Goal: Transaction & Acquisition: Purchase product/service

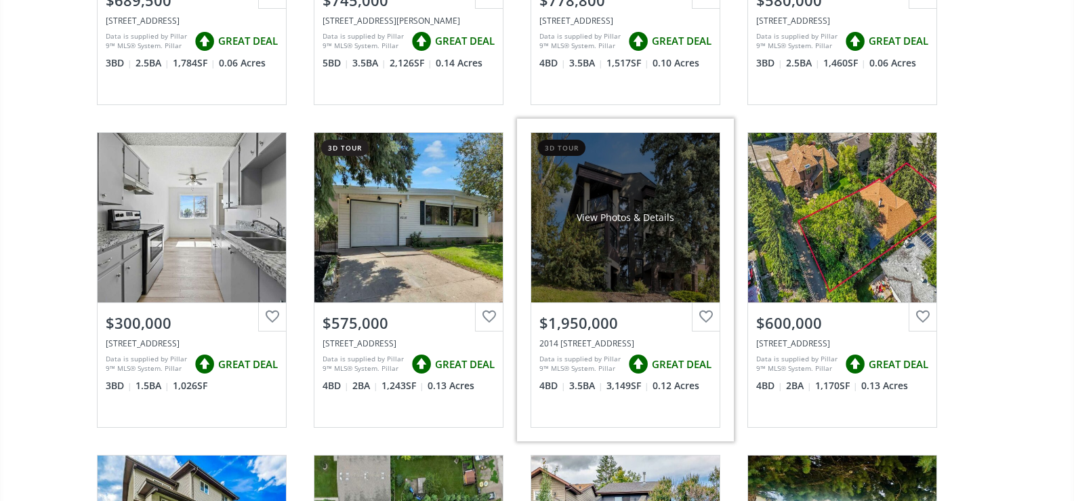
scroll to position [2642, 0]
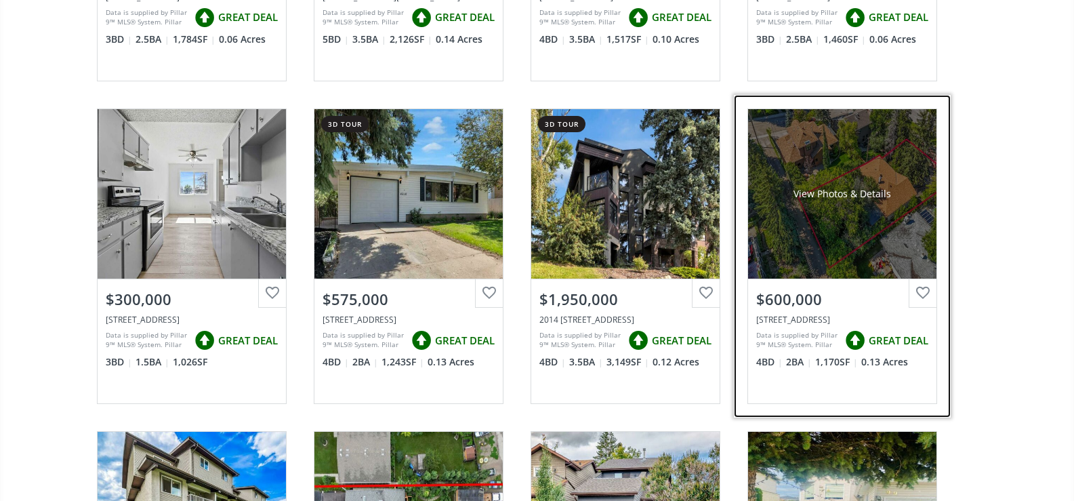
click at [820, 230] on div "View Photos & Details" at bounding box center [842, 193] width 188 height 169
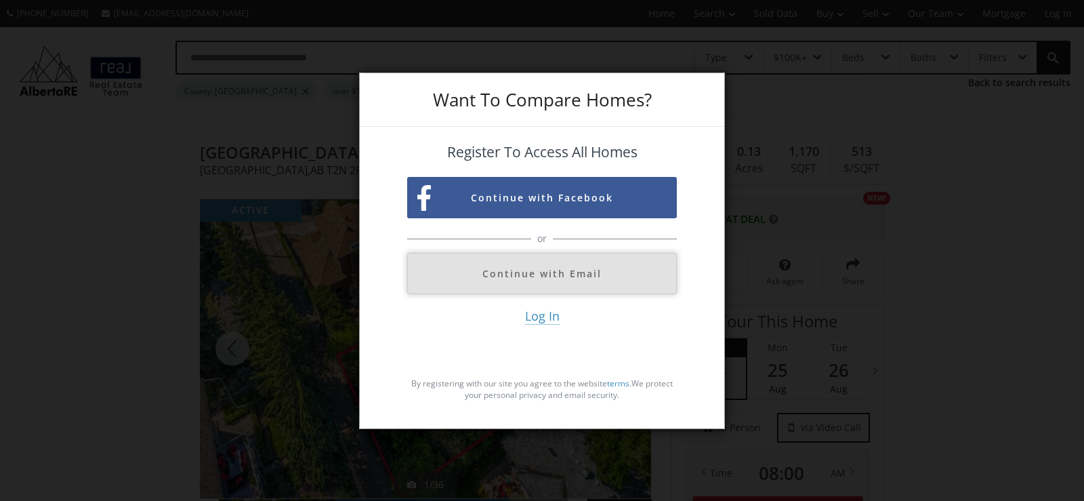
click at [547, 282] on button "Continue with Email" at bounding box center [542, 273] width 270 height 41
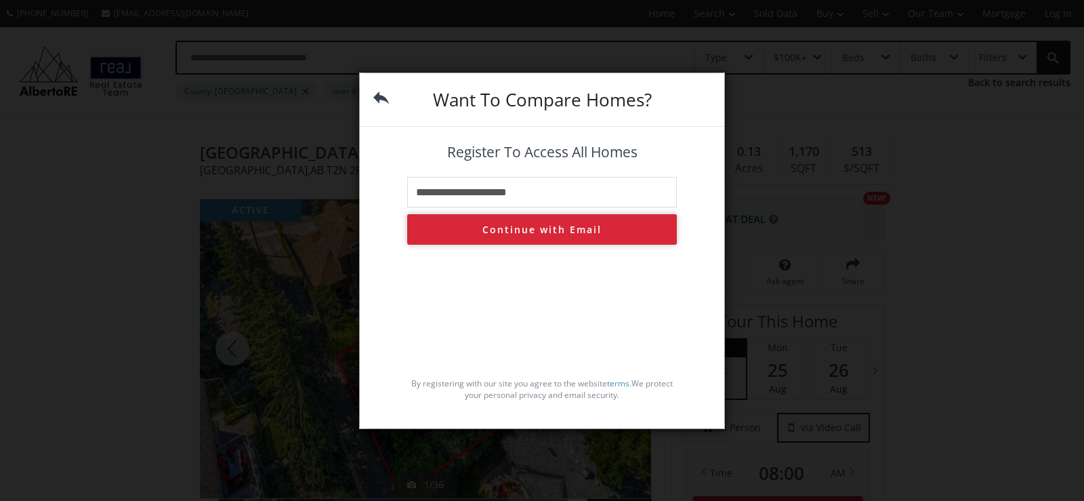
type input "**********"
click at [532, 228] on button "Continue with Email" at bounding box center [542, 229] width 270 height 30
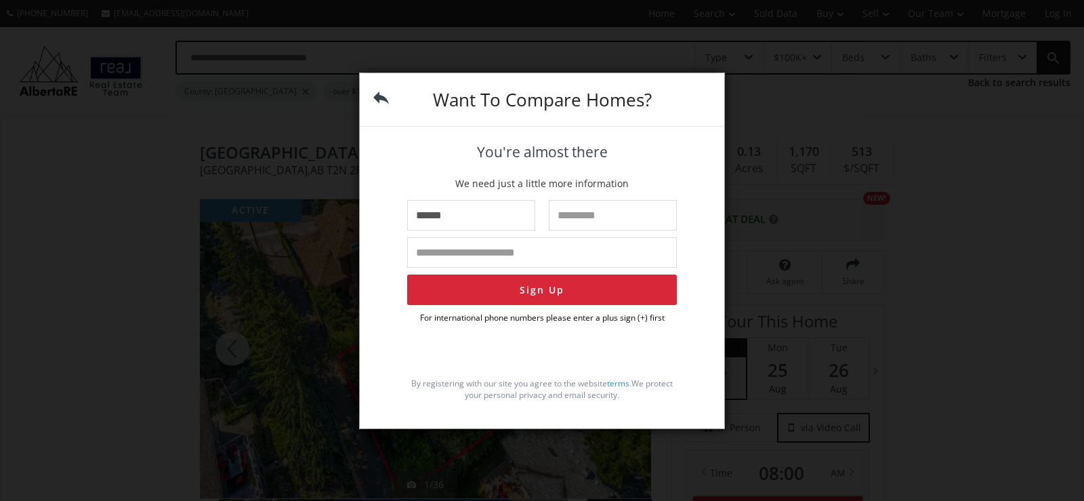
type input "******"
click at [564, 218] on input "text" at bounding box center [613, 215] width 128 height 30
type input "***"
click at [497, 258] on input "tel" at bounding box center [542, 252] width 270 height 30
type input "**********"
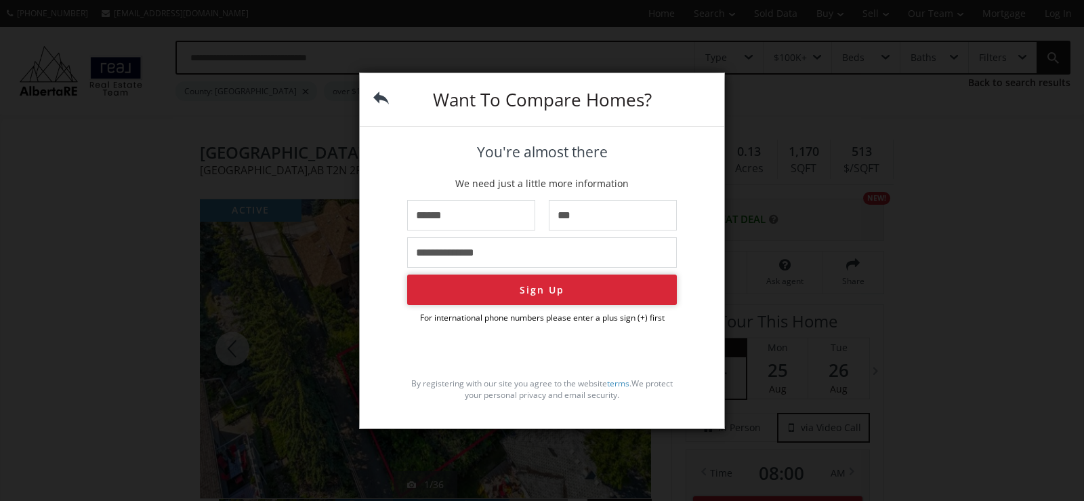
click at [509, 295] on button "Sign Up" at bounding box center [542, 289] width 270 height 30
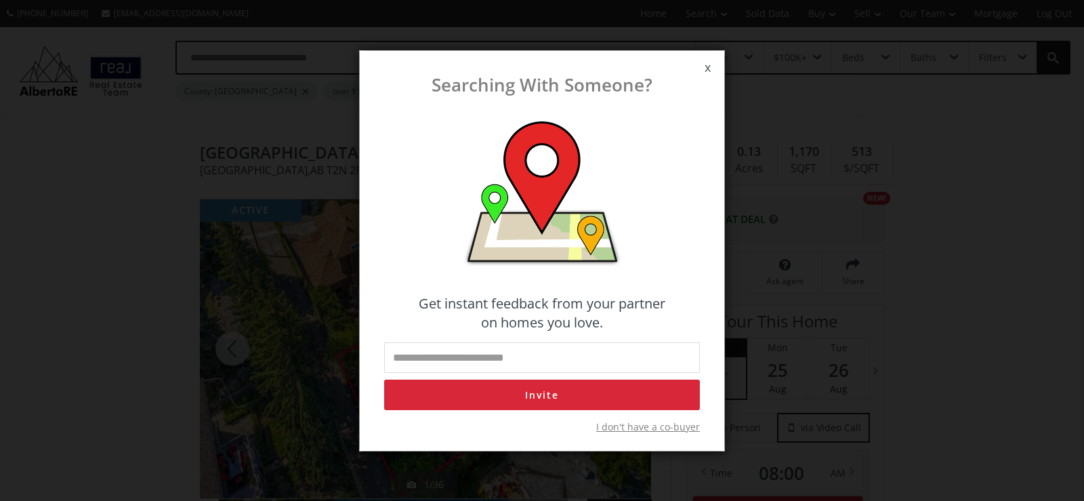
click at [487, 356] on input "email" at bounding box center [542, 357] width 316 height 30
type input "**********"
click at [545, 391] on button "Invite" at bounding box center [542, 394] width 316 height 30
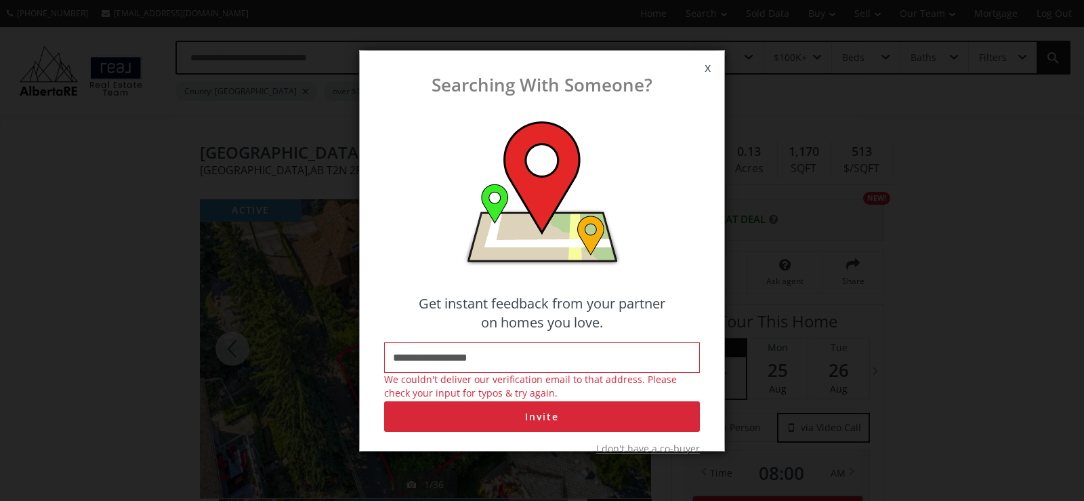
click at [708, 66] on span "x" at bounding box center [707, 68] width 33 height 38
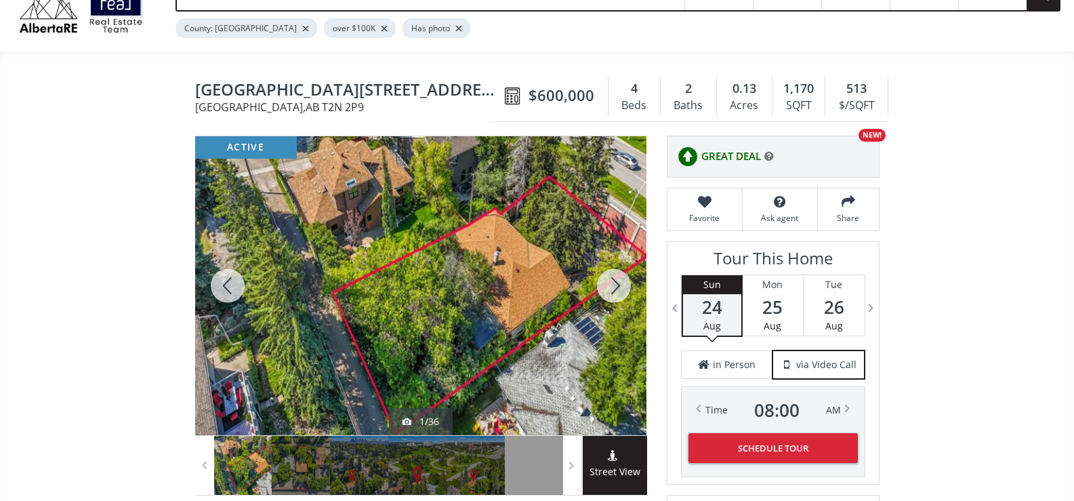
scroll to position [135, 0]
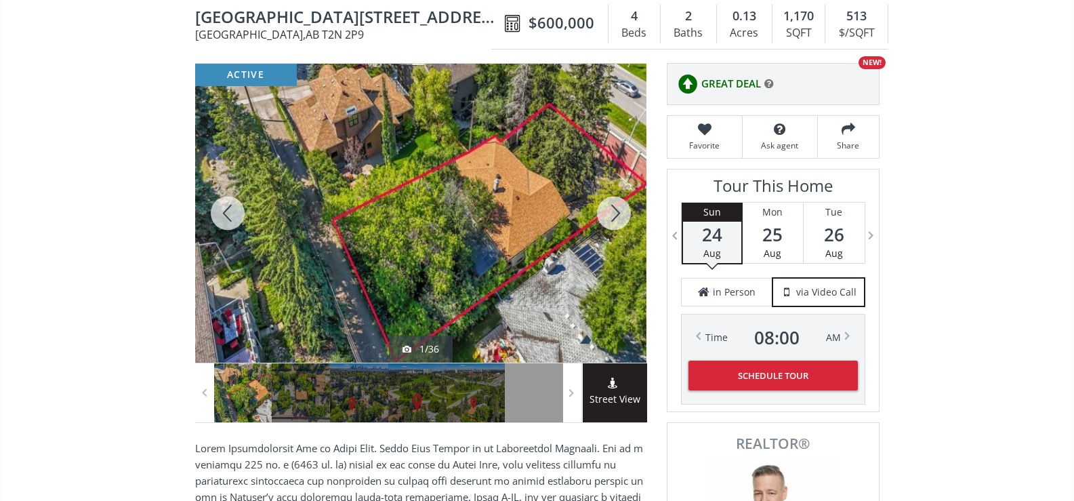
click at [608, 211] on div at bounding box center [613, 213] width 65 height 299
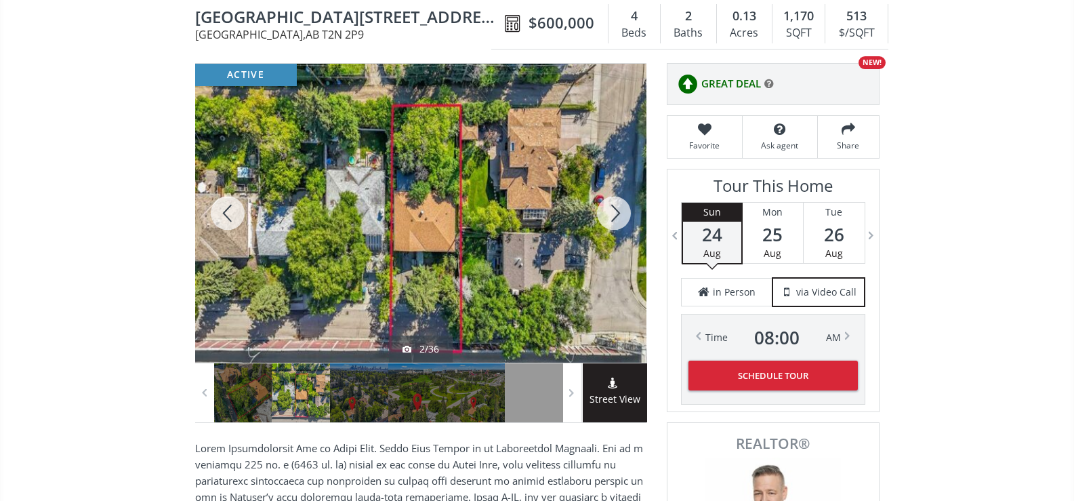
click at [608, 211] on div at bounding box center [613, 213] width 65 height 299
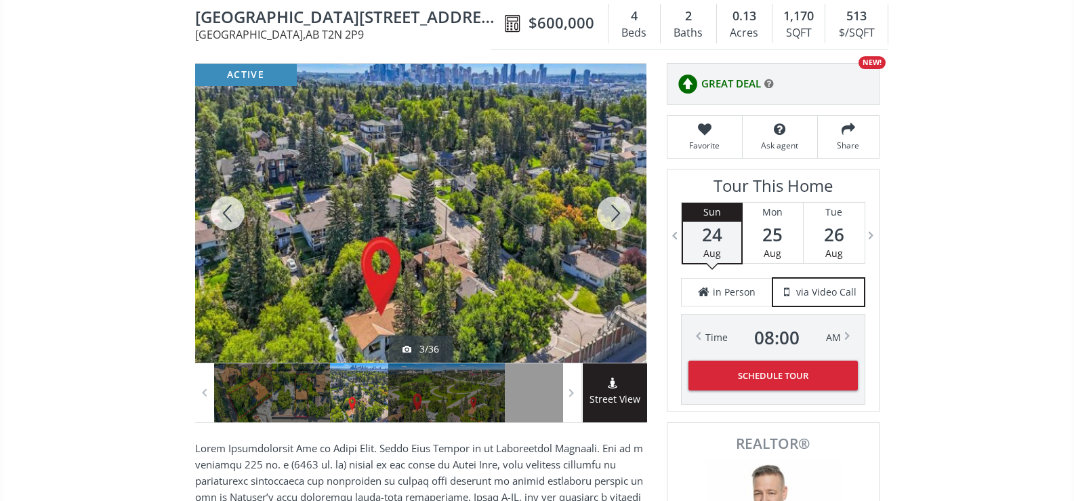
click at [608, 211] on div at bounding box center [613, 213] width 65 height 299
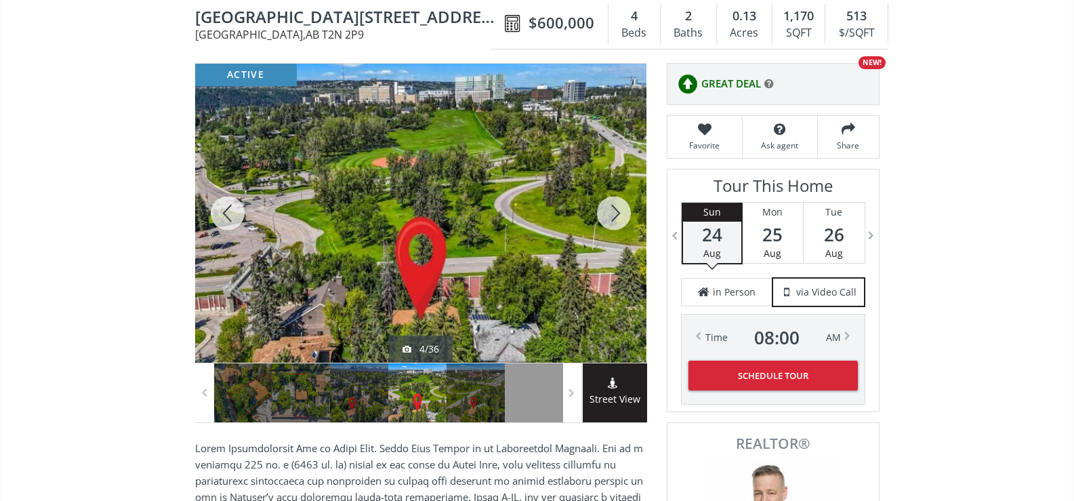
click at [608, 211] on div at bounding box center [613, 213] width 65 height 299
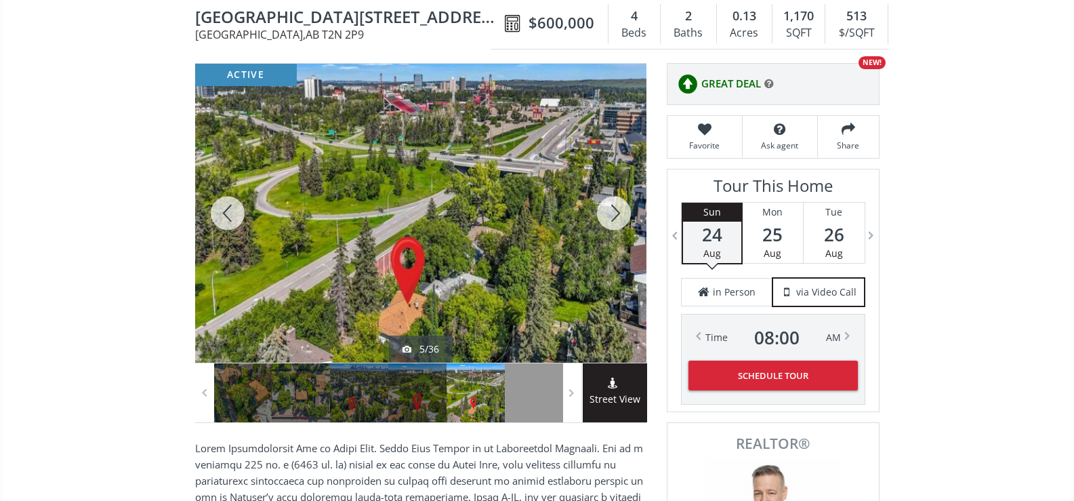
click at [608, 211] on div at bounding box center [613, 213] width 65 height 299
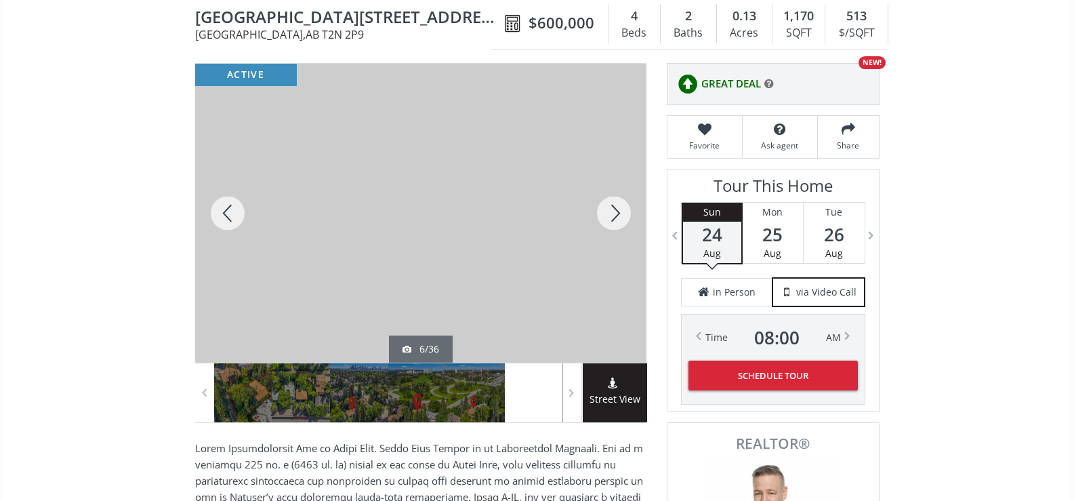
click at [608, 211] on div at bounding box center [613, 213] width 65 height 299
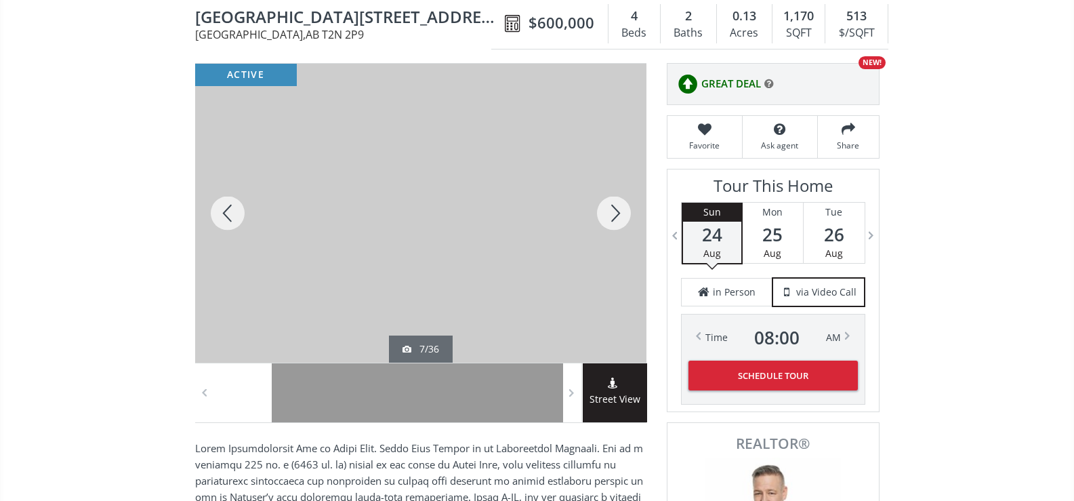
click at [608, 211] on div at bounding box center [613, 213] width 65 height 299
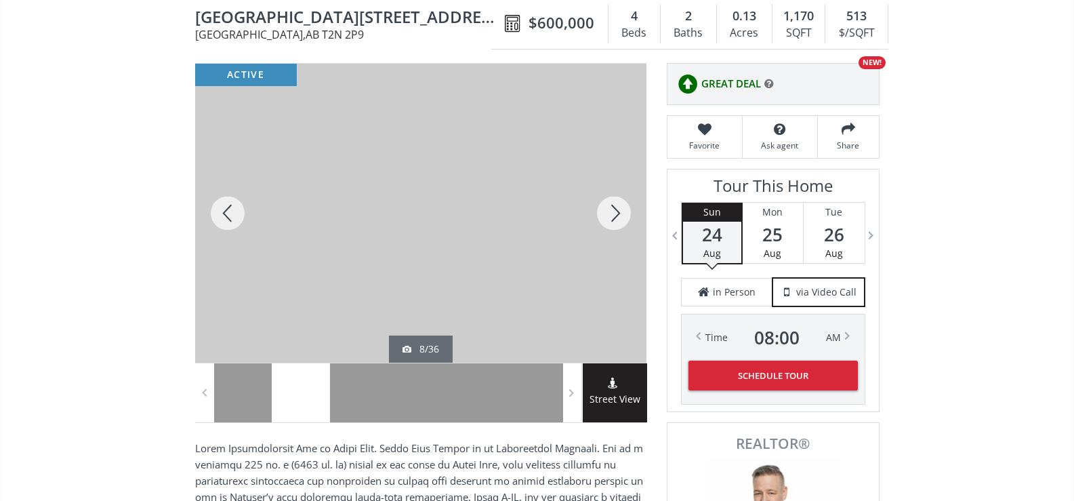
click at [608, 211] on div at bounding box center [613, 213] width 65 height 299
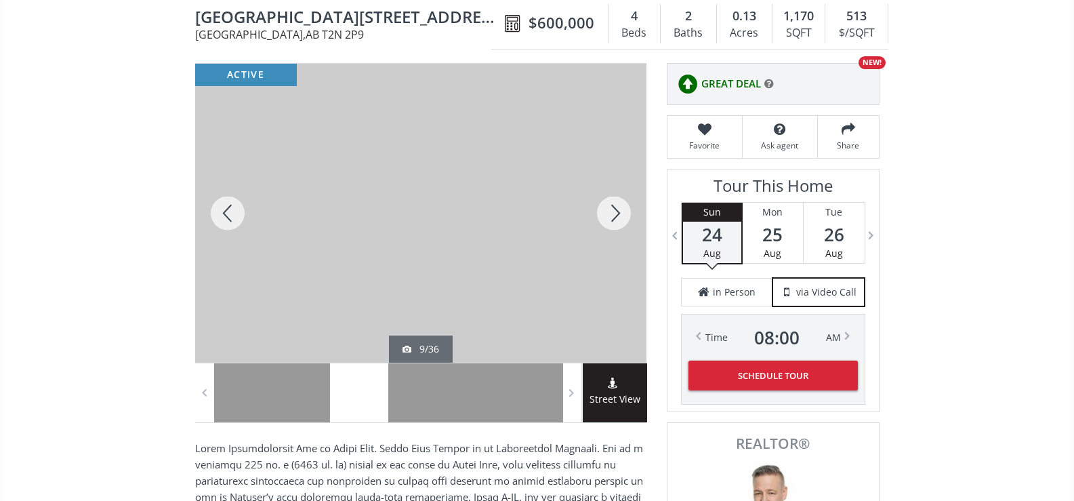
click at [608, 211] on div at bounding box center [613, 213] width 65 height 299
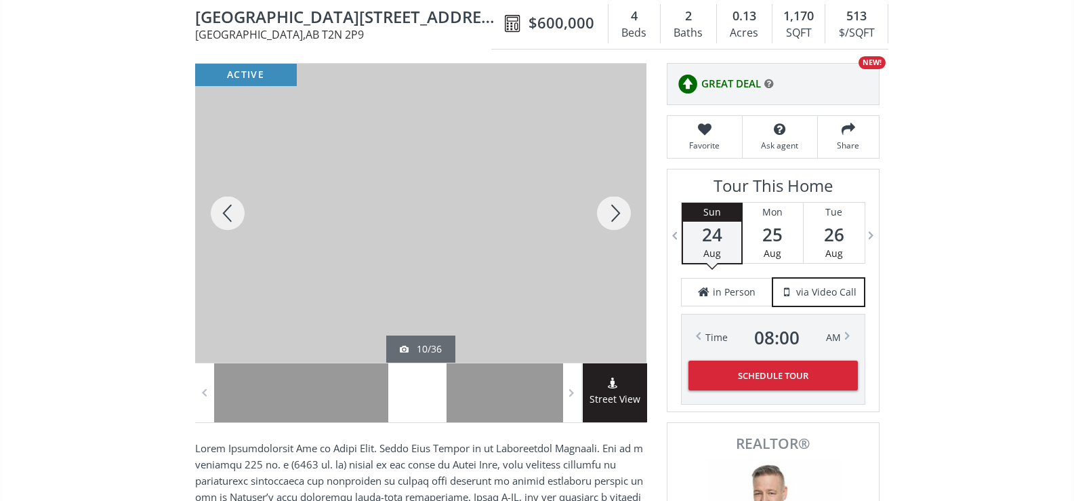
click at [608, 211] on div at bounding box center [613, 213] width 65 height 299
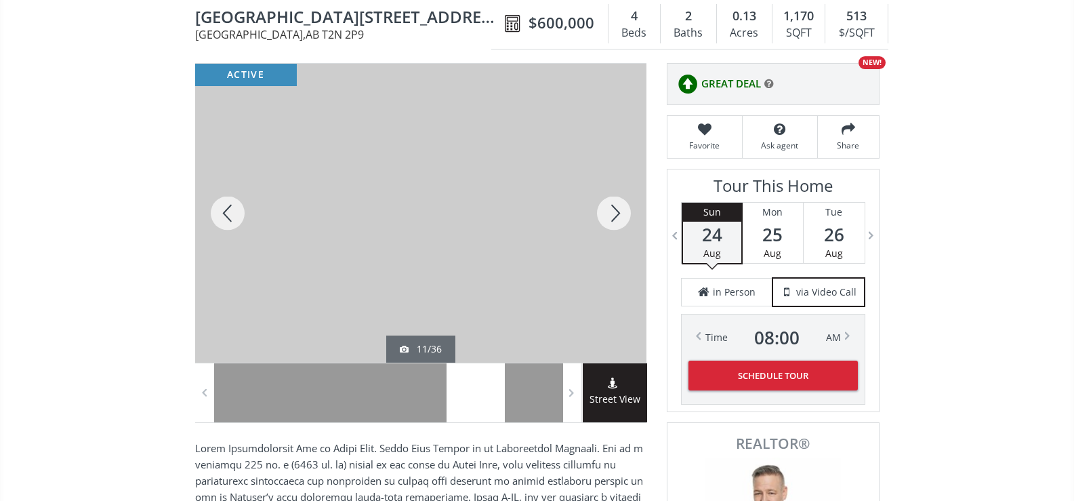
click at [608, 211] on div at bounding box center [613, 213] width 65 height 299
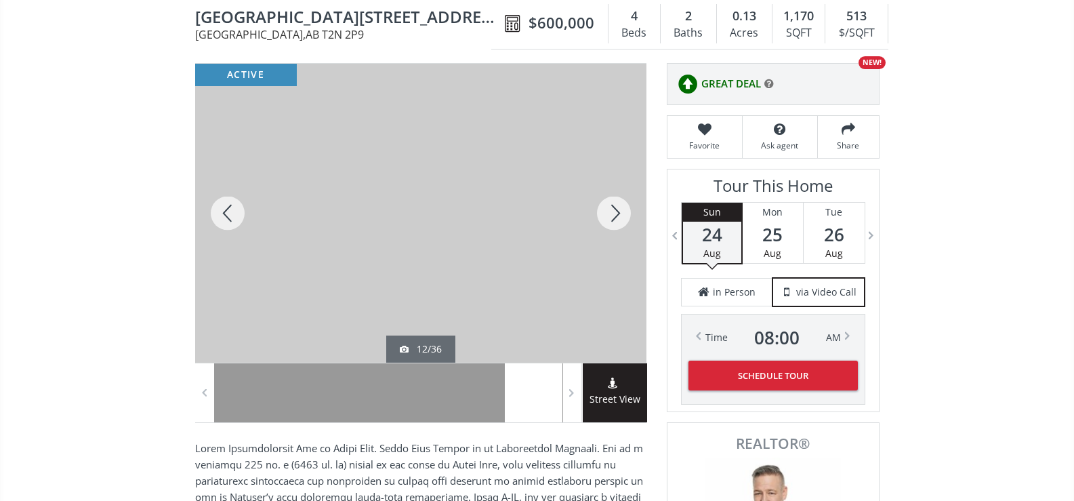
click at [608, 211] on div at bounding box center [613, 213] width 65 height 299
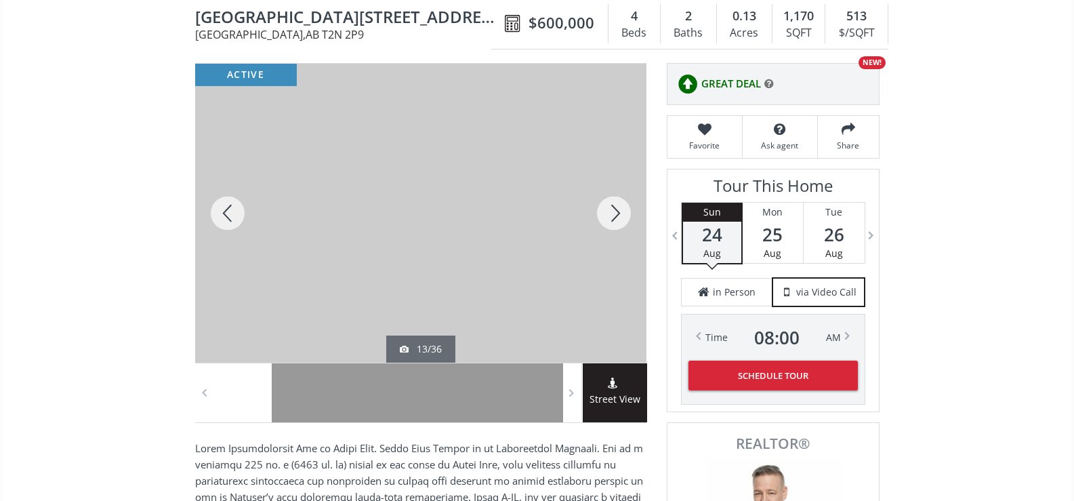
click at [608, 211] on div at bounding box center [613, 213] width 65 height 299
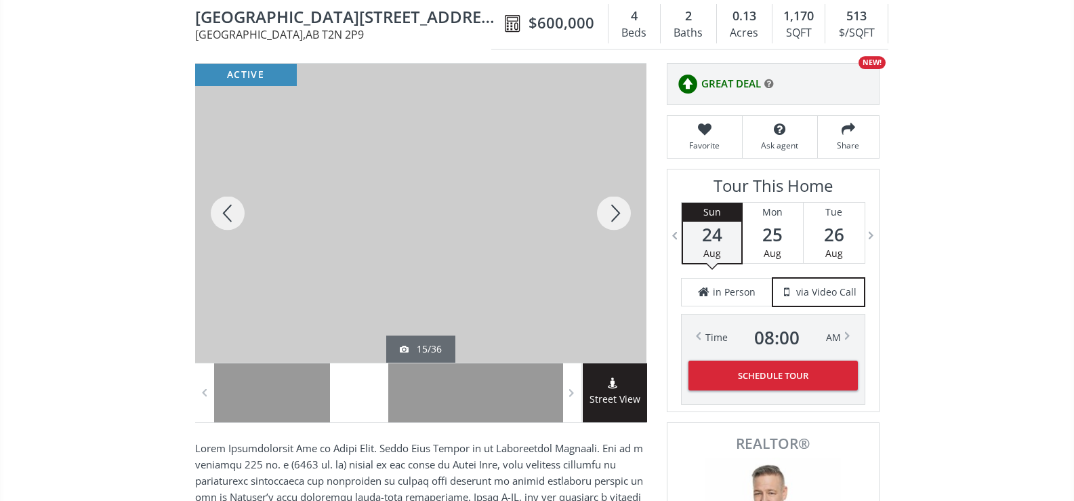
click at [608, 211] on div at bounding box center [613, 213] width 65 height 299
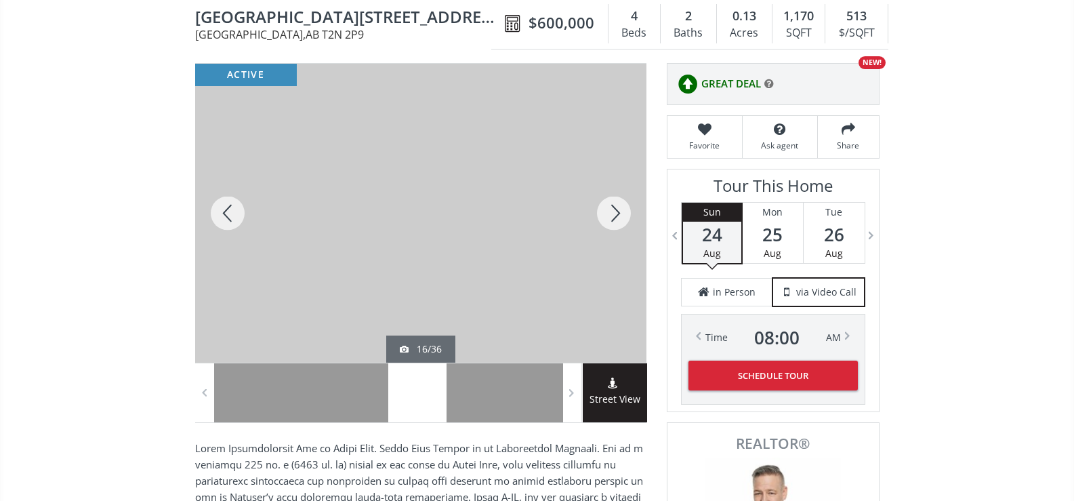
click at [608, 211] on div at bounding box center [613, 213] width 65 height 299
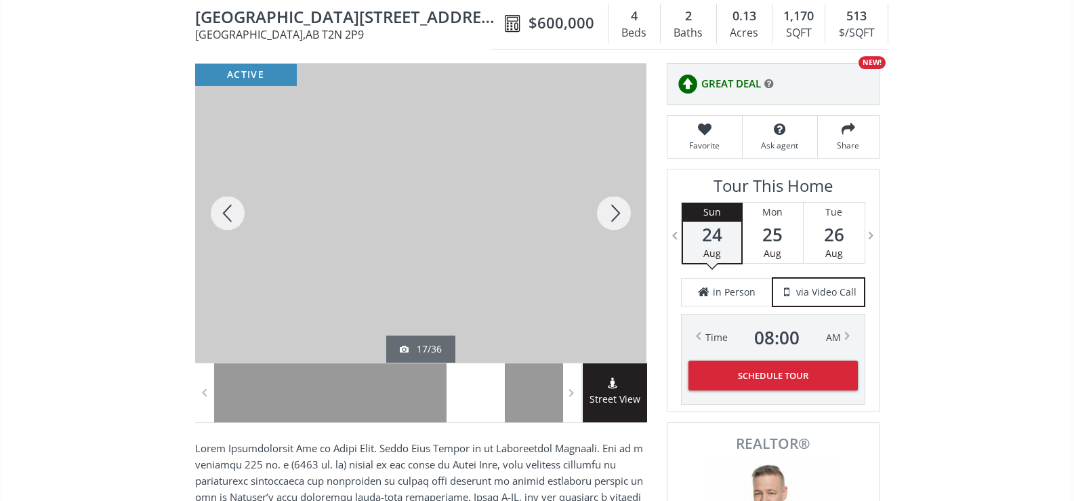
click at [608, 211] on div at bounding box center [613, 213] width 65 height 299
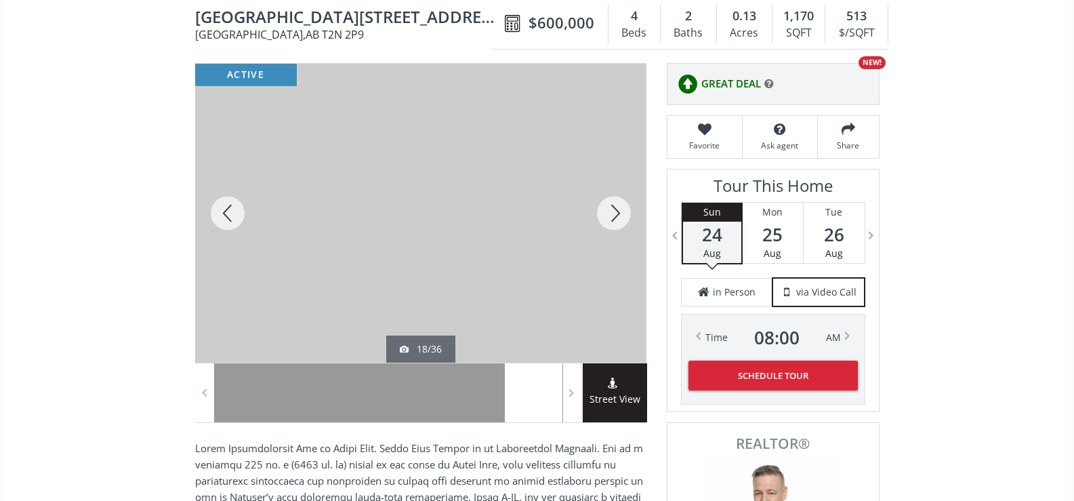
click at [608, 211] on div at bounding box center [613, 213] width 65 height 299
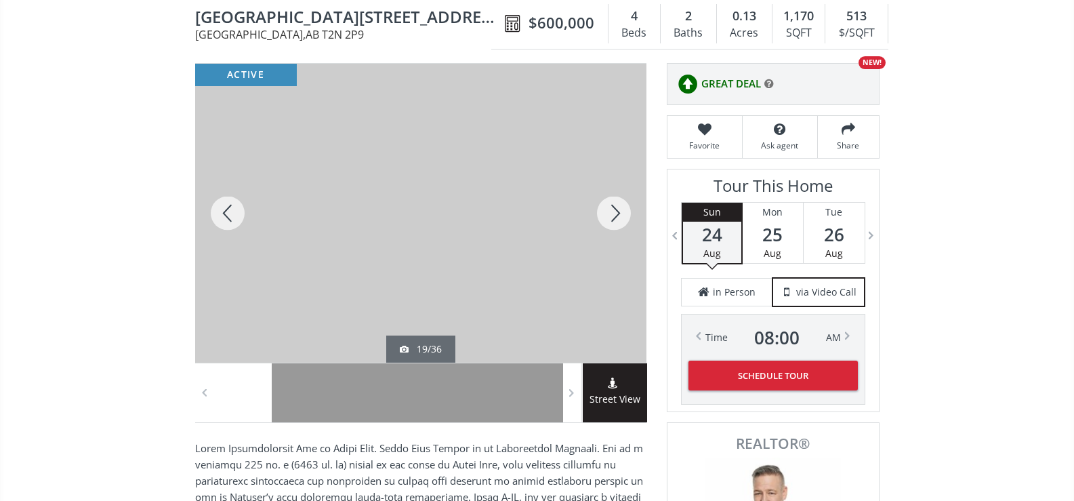
click at [608, 211] on div at bounding box center [613, 213] width 65 height 299
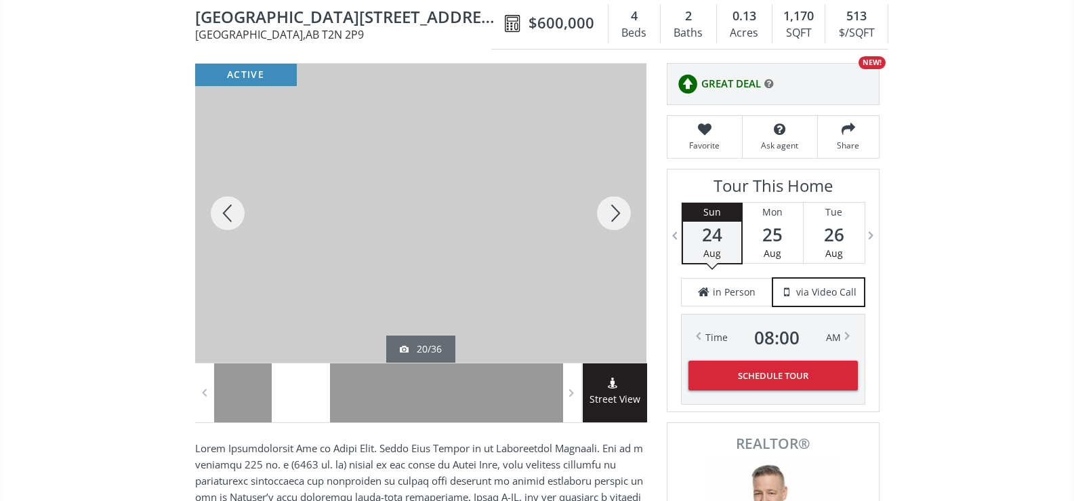
click at [608, 211] on div at bounding box center [613, 213] width 65 height 299
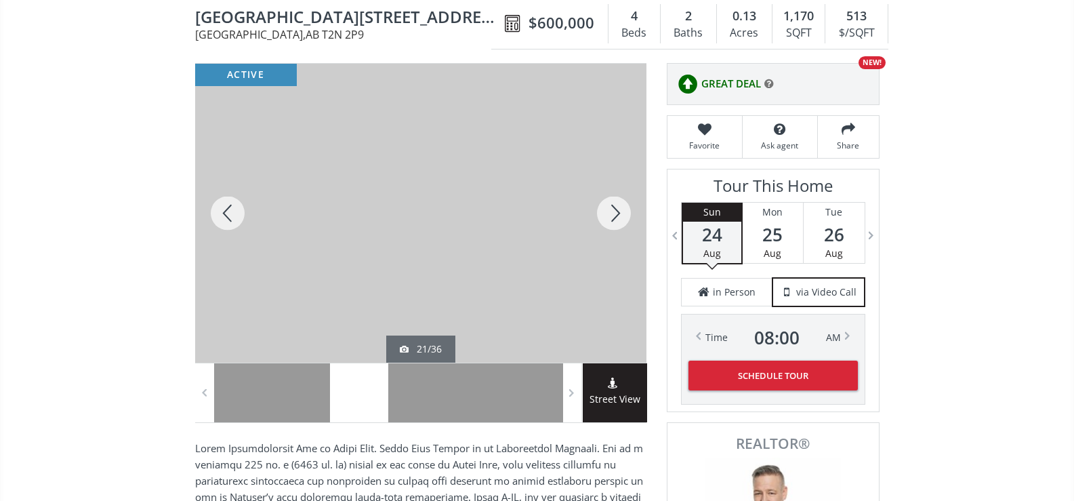
click at [608, 211] on div at bounding box center [613, 213] width 65 height 299
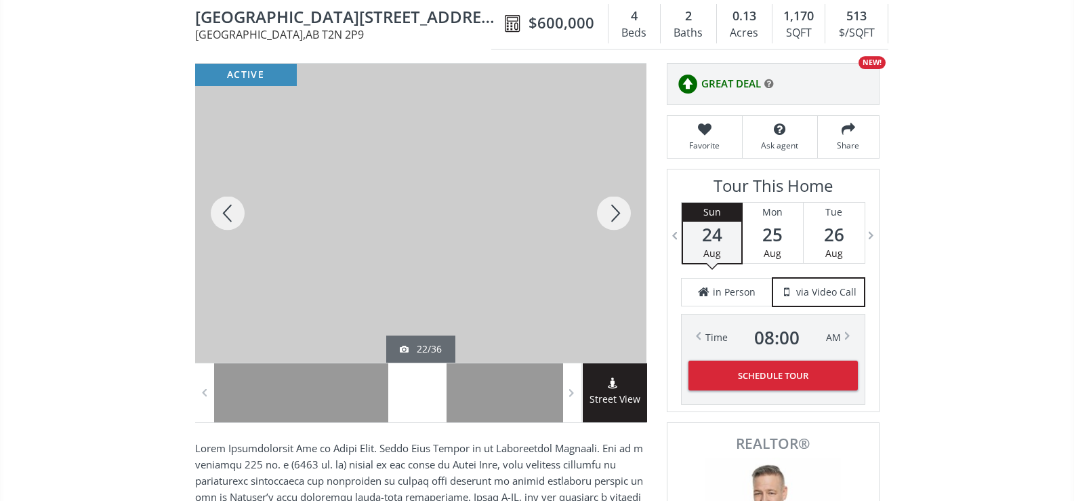
click at [608, 211] on div at bounding box center [613, 213] width 65 height 299
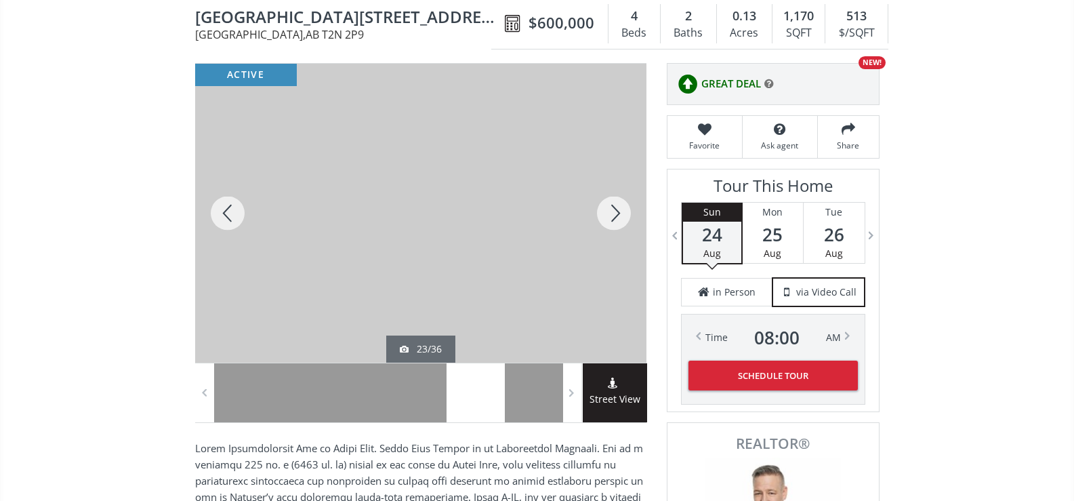
click at [608, 211] on div at bounding box center [613, 213] width 65 height 299
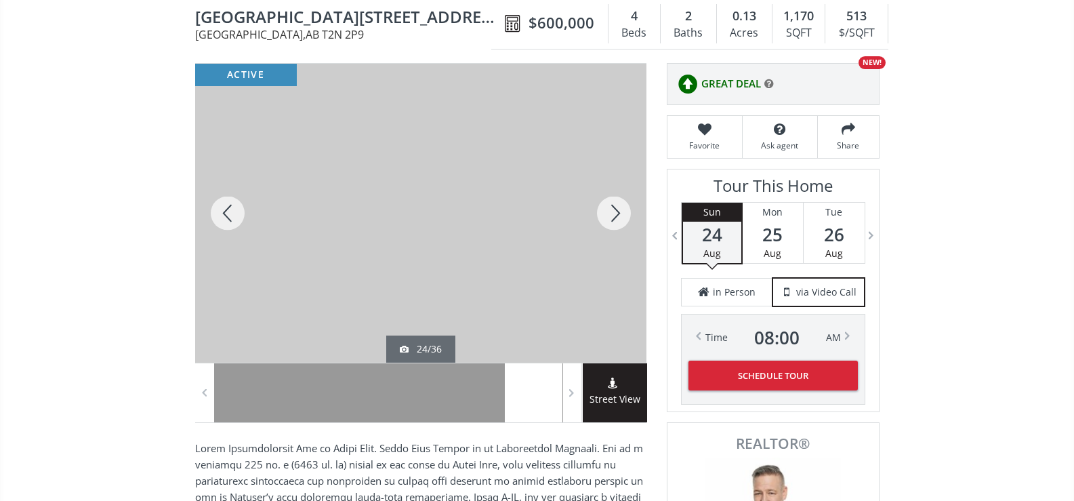
click at [608, 211] on div at bounding box center [613, 213] width 65 height 299
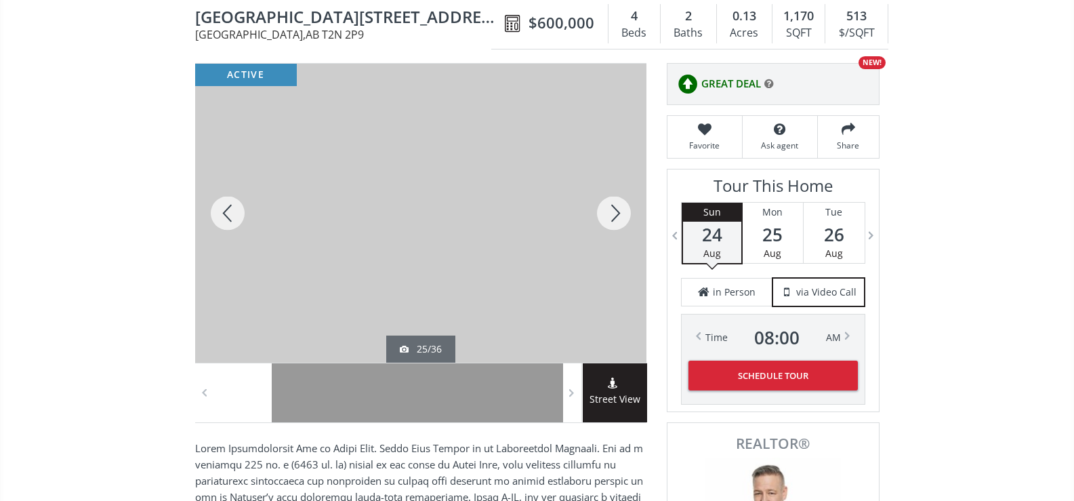
click at [608, 211] on div at bounding box center [613, 213] width 65 height 299
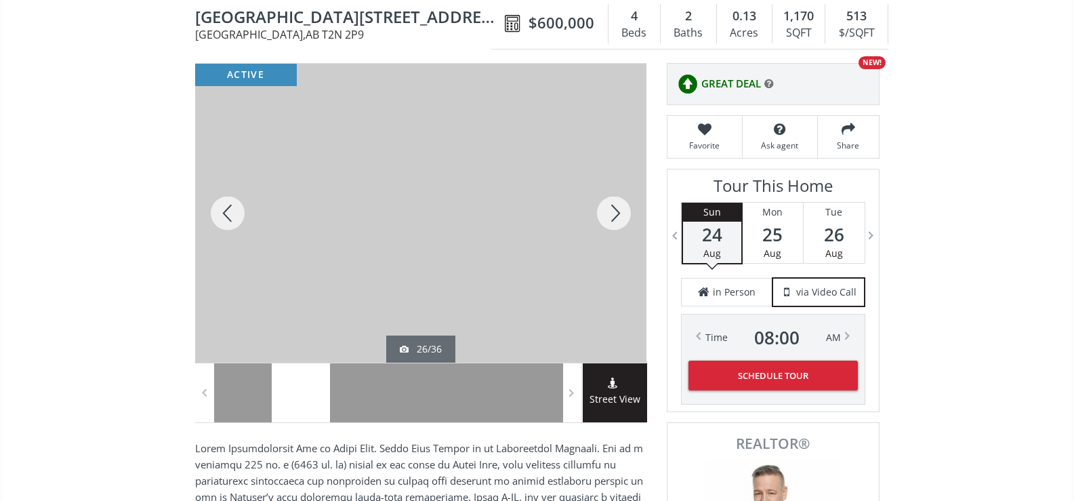
click at [608, 211] on div at bounding box center [613, 213] width 65 height 299
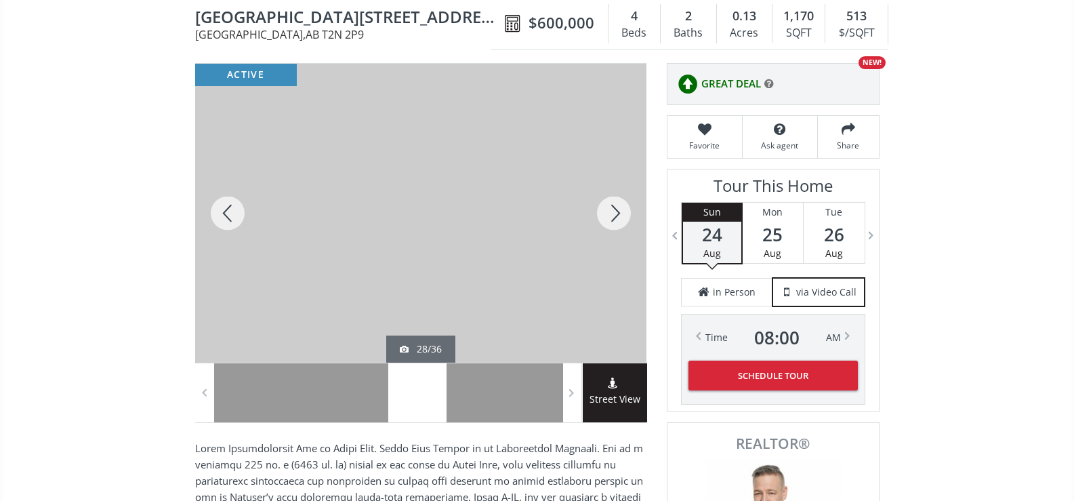
click at [608, 211] on div at bounding box center [613, 213] width 65 height 299
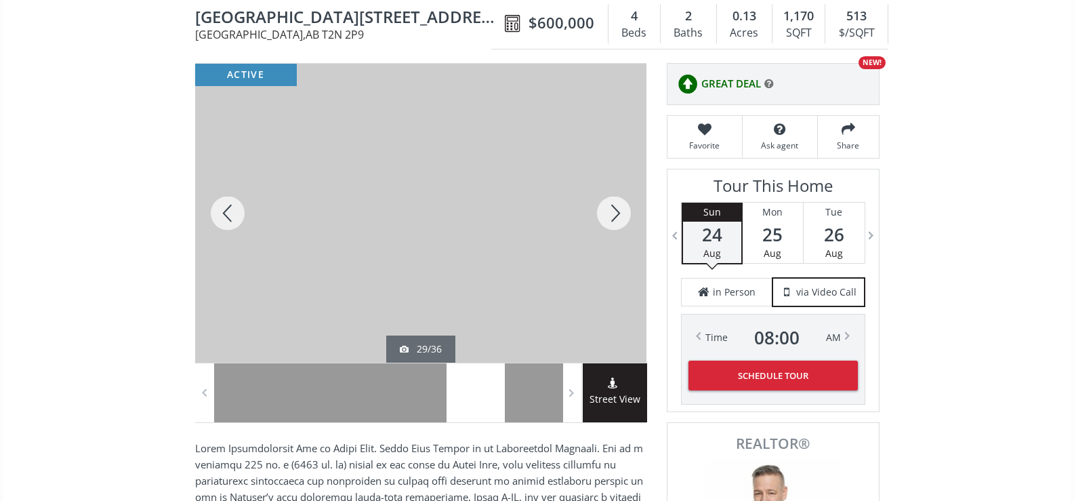
click at [608, 211] on div at bounding box center [613, 213] width 65 height 299
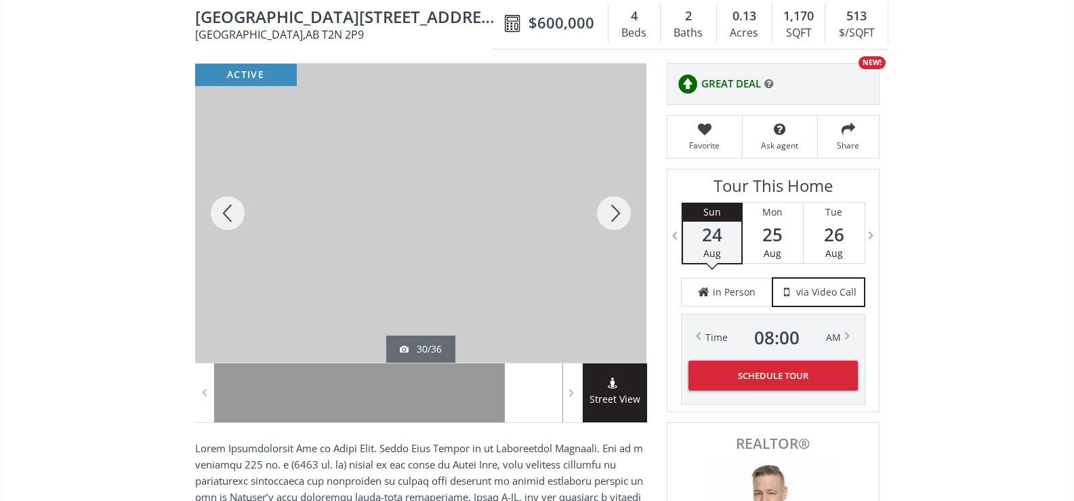
click at [608, 211] on div at bounding box center [613, 213] width 65 height 299
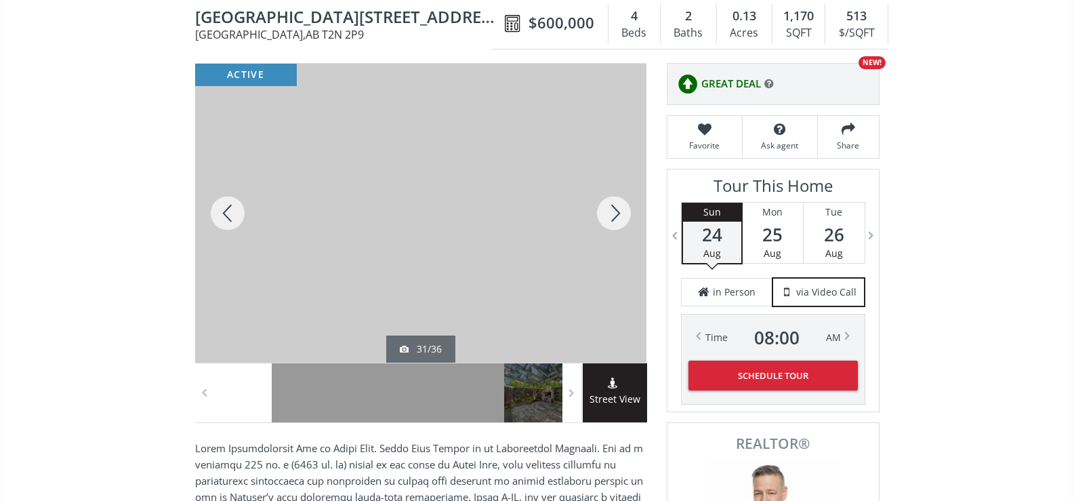
click at [608, 211] on div at bounding box center [613, 213] width 65 height 299
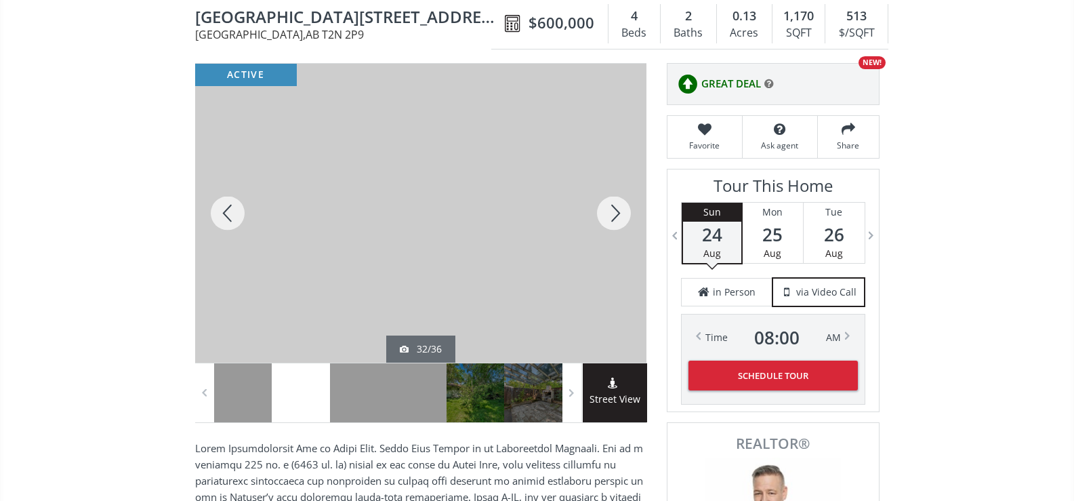
click at [608, 211] on div at bounding box center [613, 213] width 65 height 299
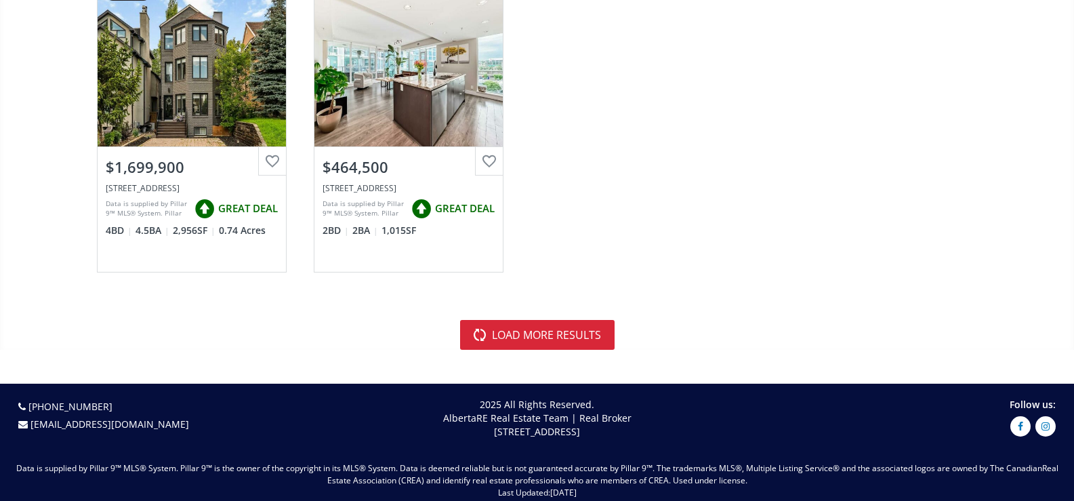
scroll to position [4132, 0]
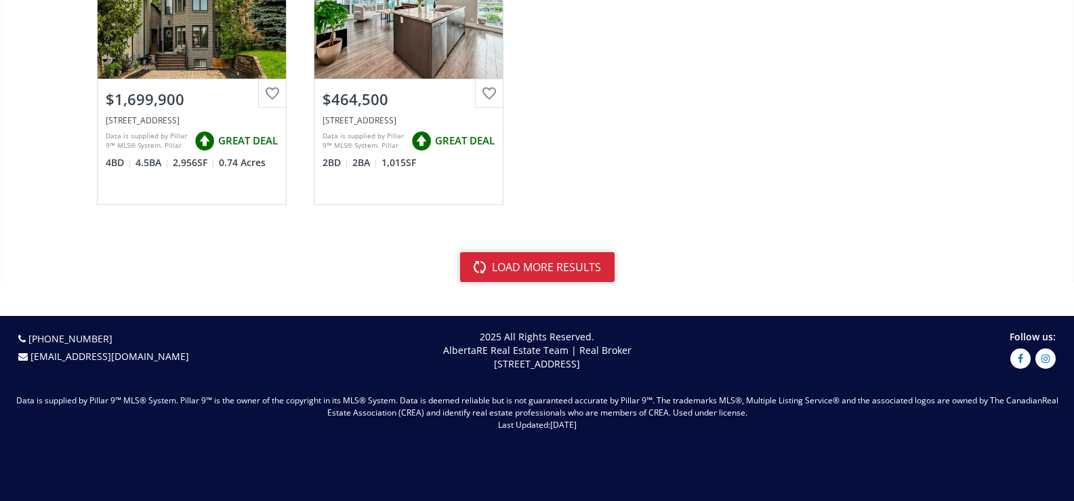
click at [547, 270] on button "load more results" at bounding box center [537, 267] width 154 height 30
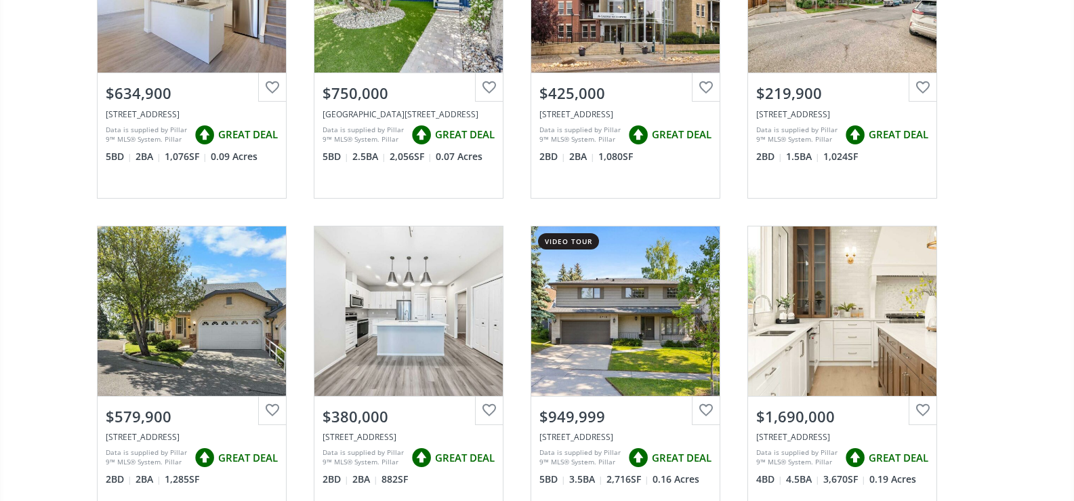
scroll to position [6097, 0]
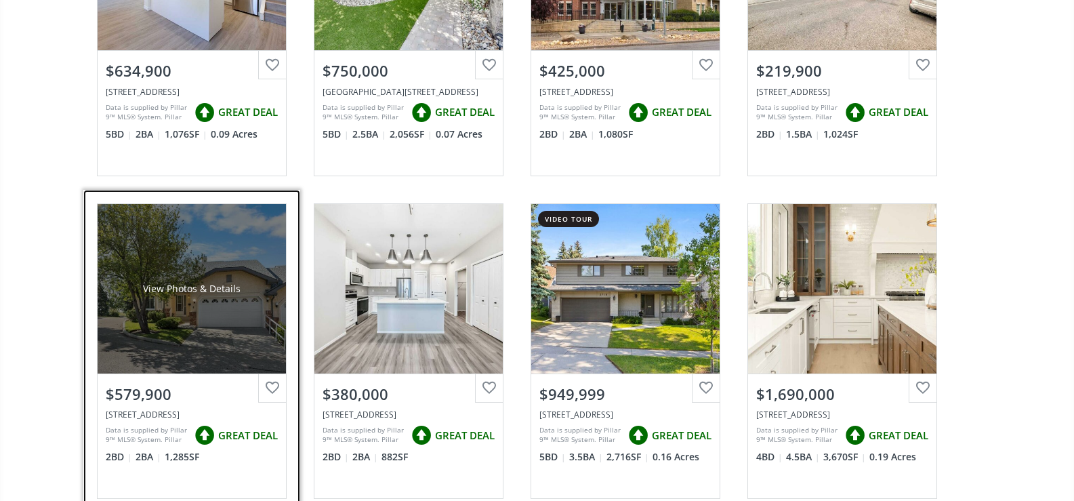
click at [218, 316] on div "View Photos & Details" at bounding box center [192, 288] width 188 height 169
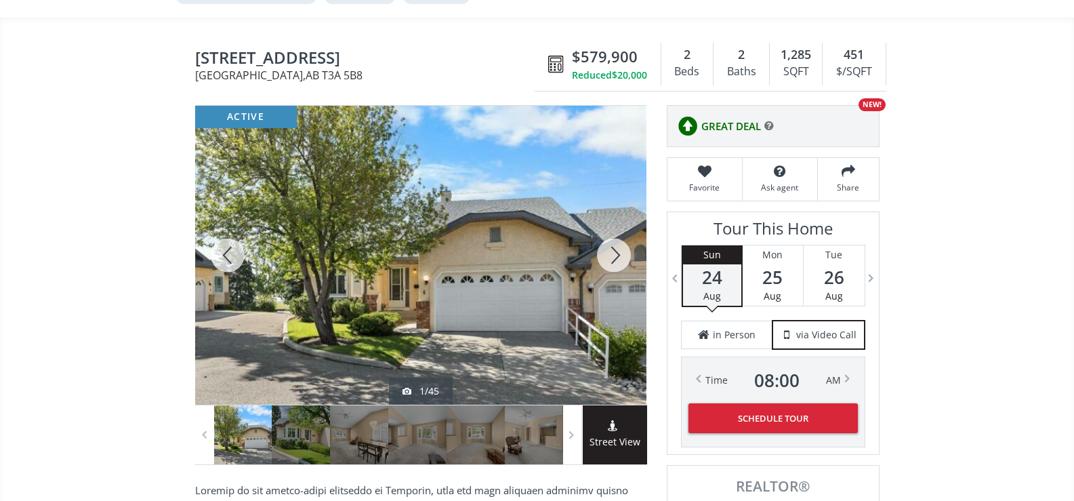
scroll to position [135, 0]
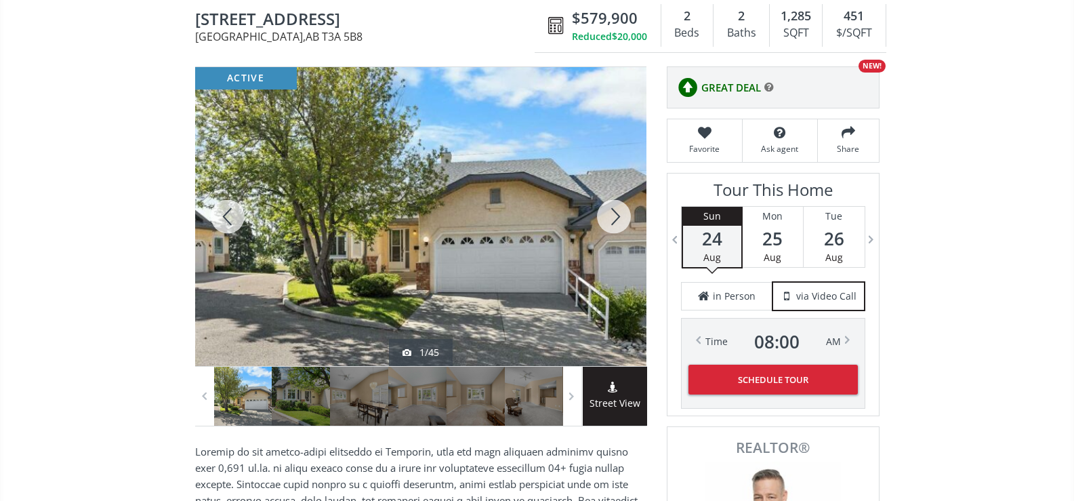
click at [609, 225] on div at bounding box center [613, 216] width 65 height 299
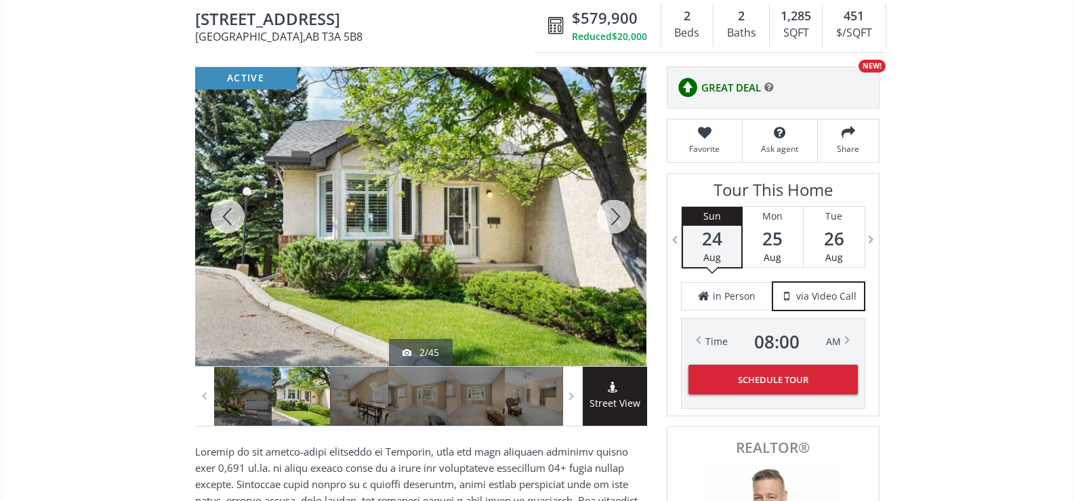
click at [609, 225] on div at bounding box center [613, 216] width 65 height 299
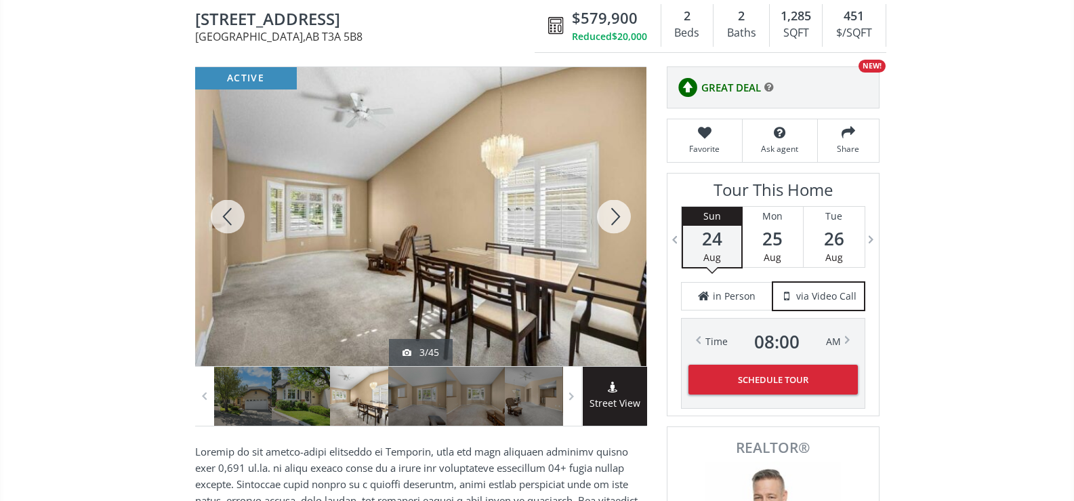
click at [609, 225] on div at bounding box center [613, 216] width 65 height 299
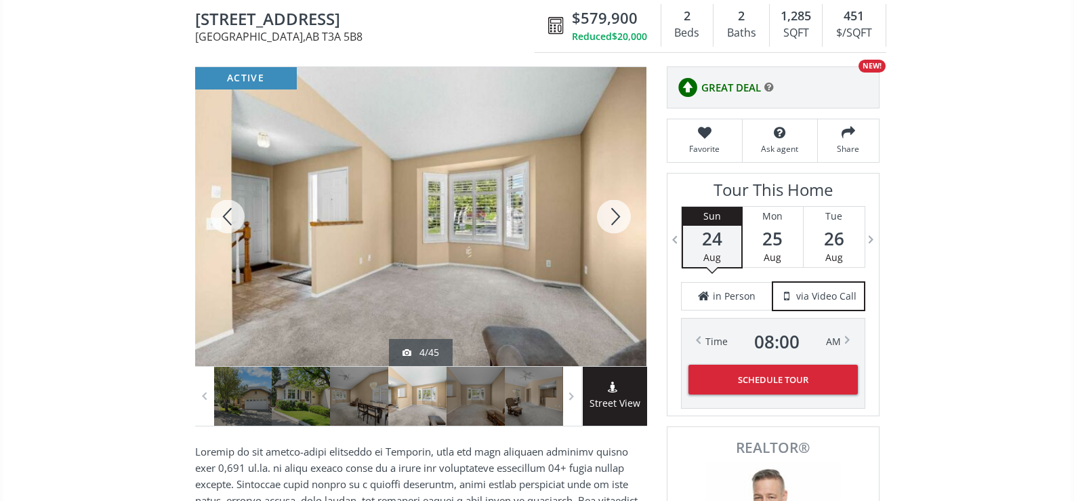
click at [609, 225] on div at bounding box center [613, 216] width 65 height 299
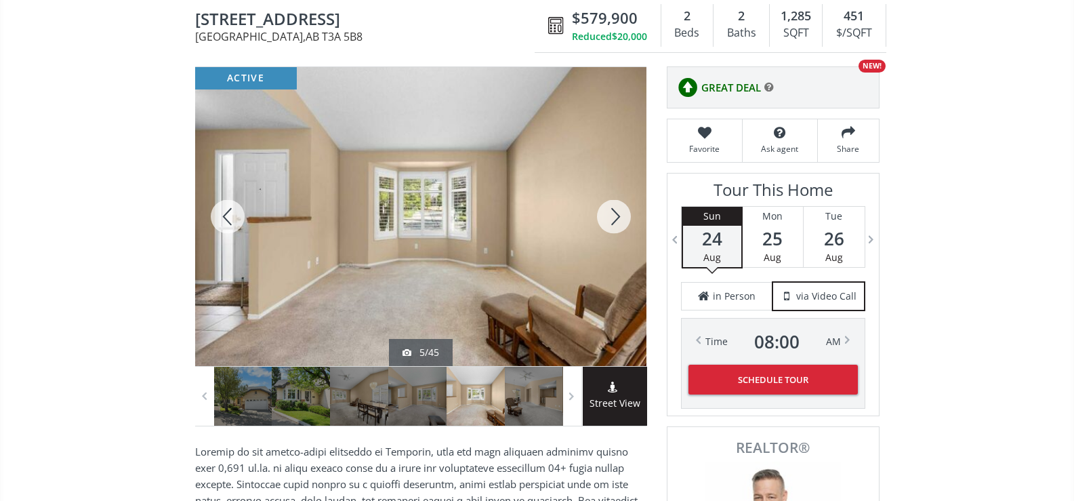
click at [609, 225] on div at bounding box center [613, 216] width 65 height 299
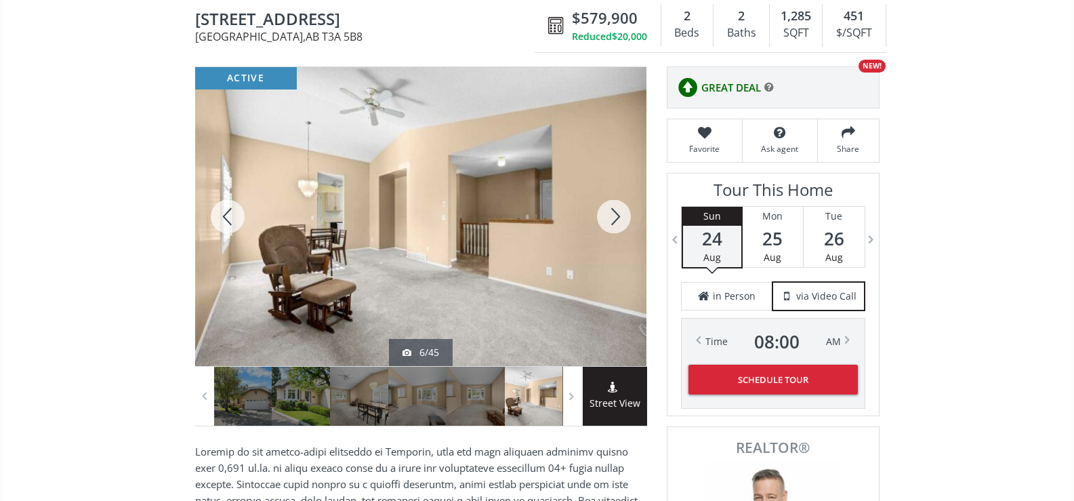
click at [609, 225] on div at bounding box center [613, 216] width 65 height 299
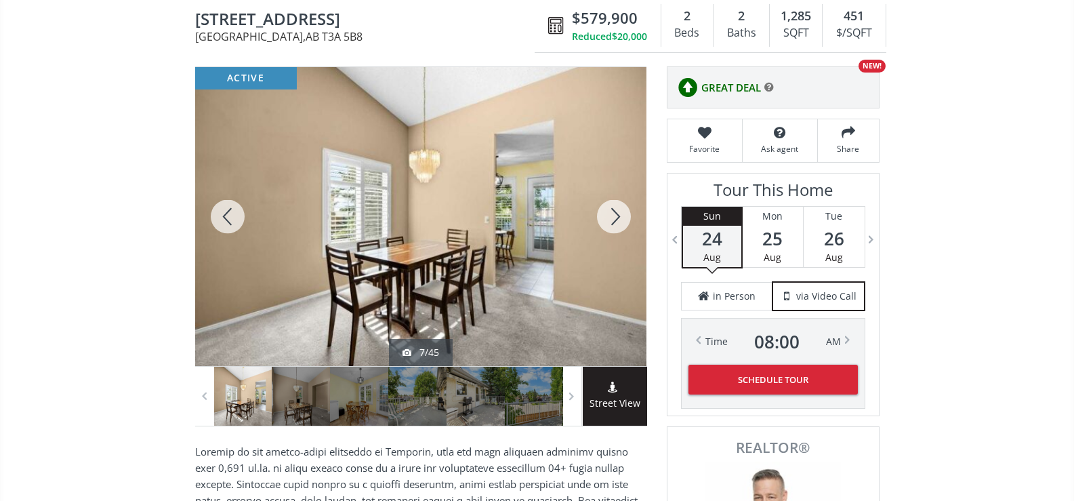
click at [609, 225] on div at bounding box center [613, 216] width 65 height 299
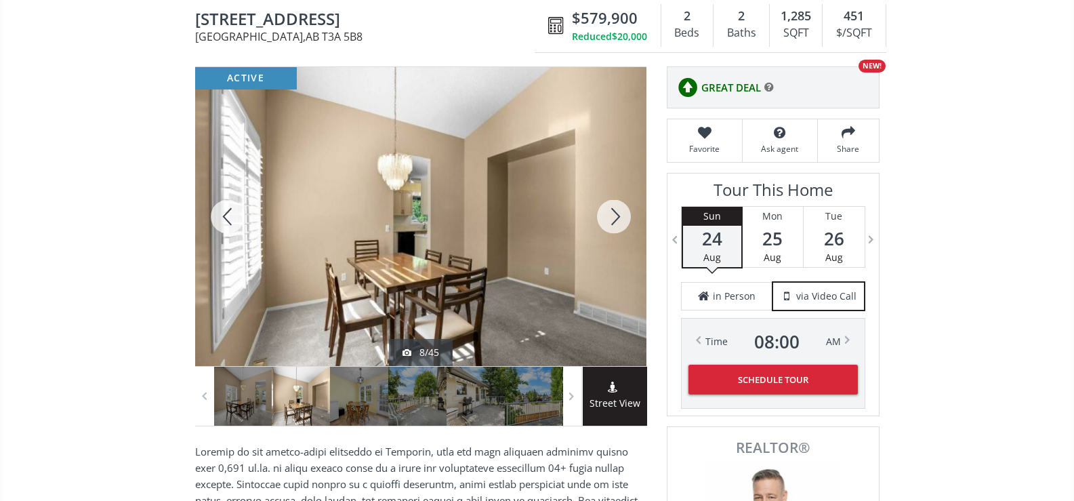
click at [609, 225] on div at bounding box center [613, 216] width 65 height 299
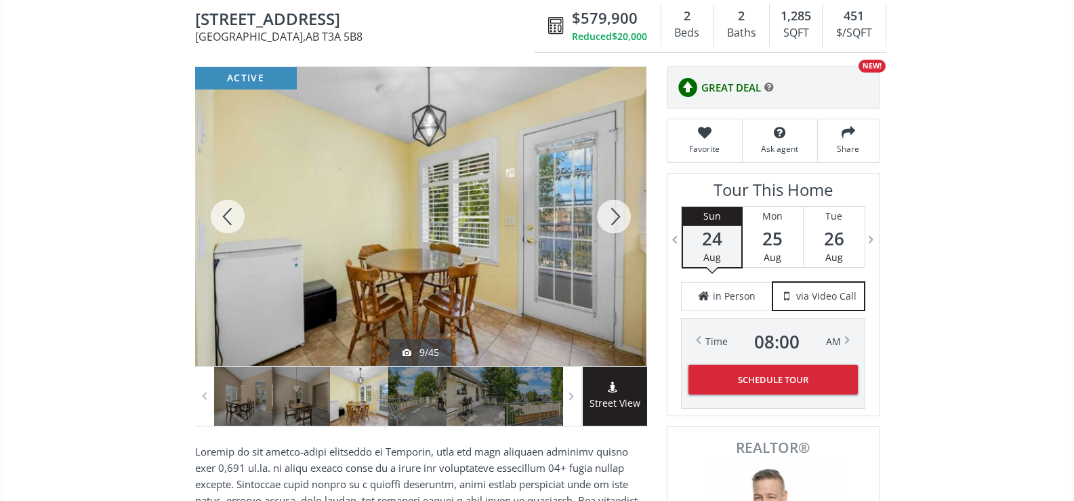
click at [609, 225] on div at bounding box center [613, 216] width 65 height 299
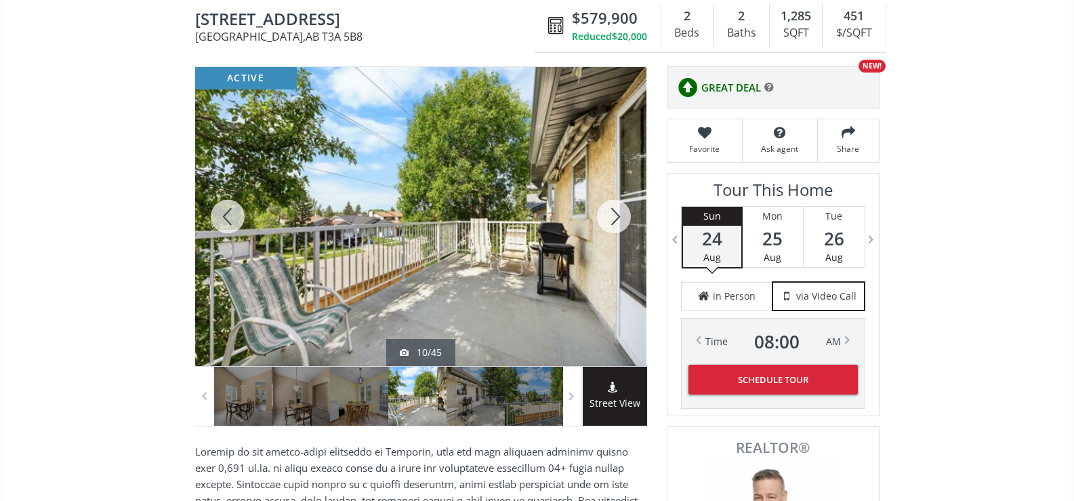
click at [609, 225] on div at bounding box center [613, 216] width 65 height 299
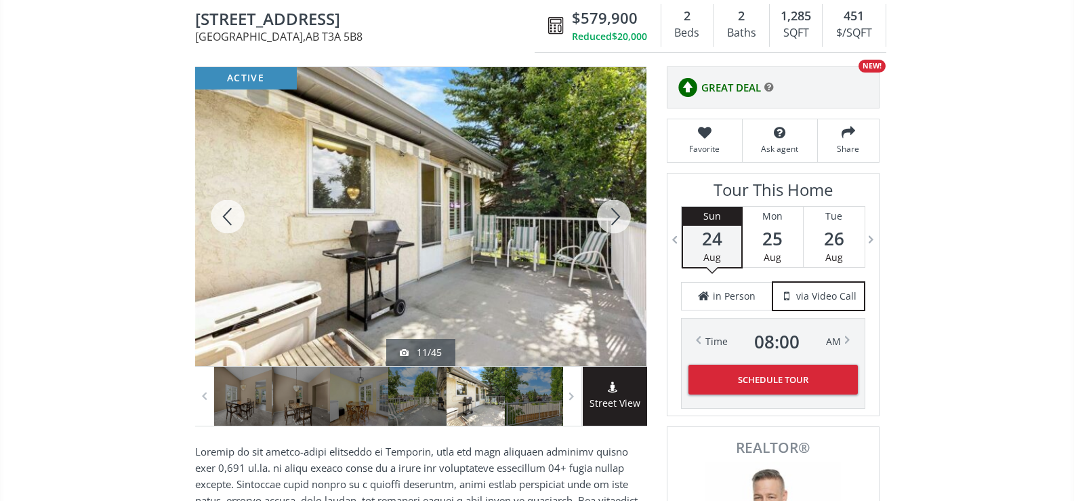
click at [609, 225] on div at bounding box center [613, 216] width 65 height 299
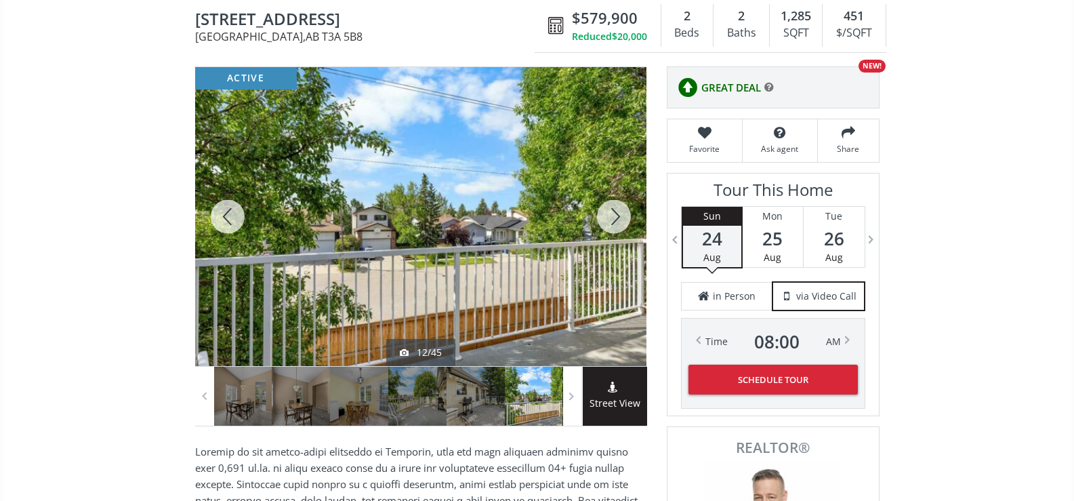
click at [609, 225] on div at bounding box center [613, 216] width 65 height 299
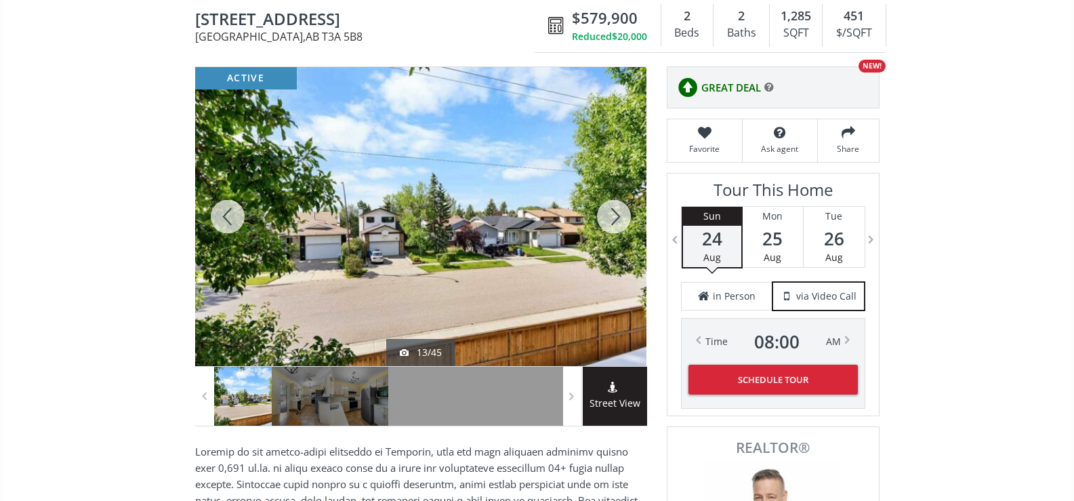
click at [609, 225] on div at bounding box center [613, 216] width 65 height 299
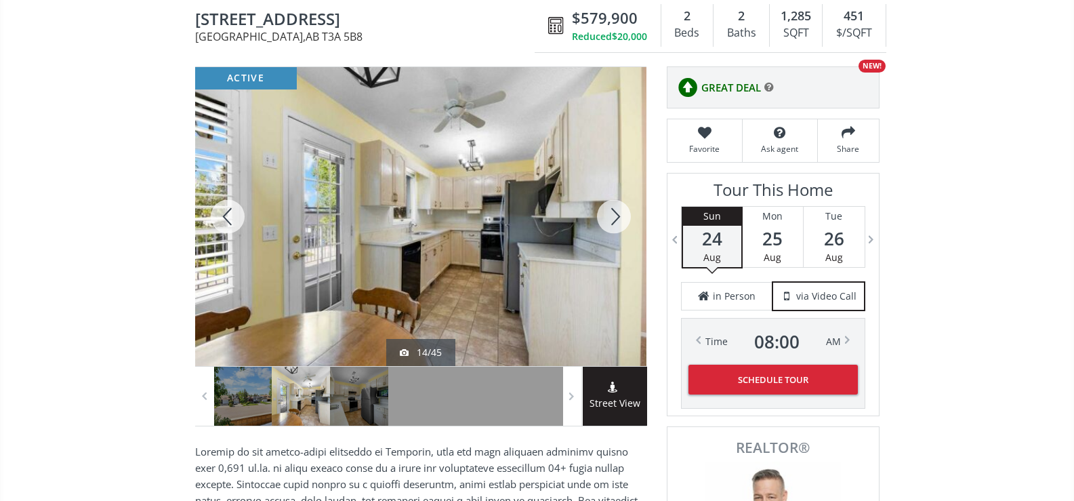
click at [609, 225] on div at bounding box center [613, 216] width 65 height 299
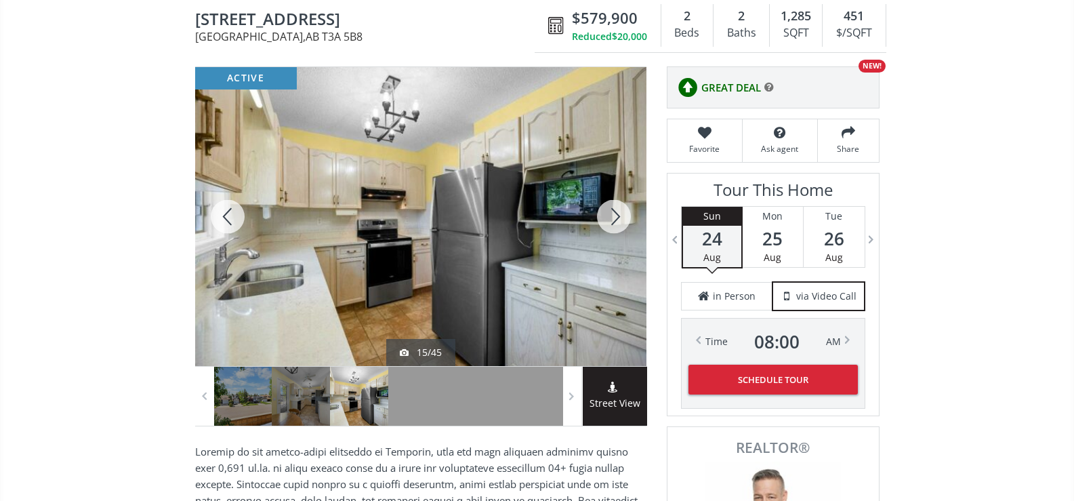
click at [609, 225] on div at bounding box center [613, 216] width 65 height 299
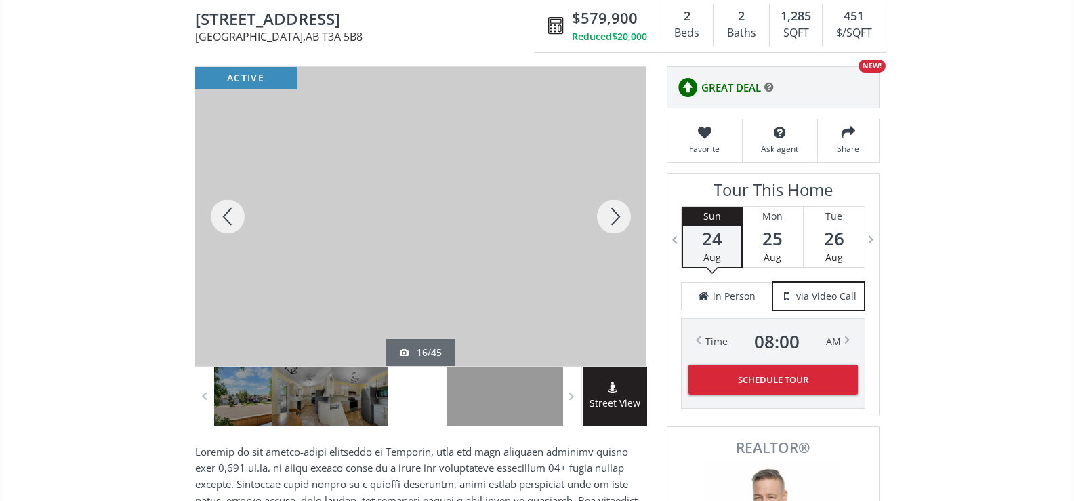
click at [609, 225] on div at bounding box center [613, 216] width 65 height 299
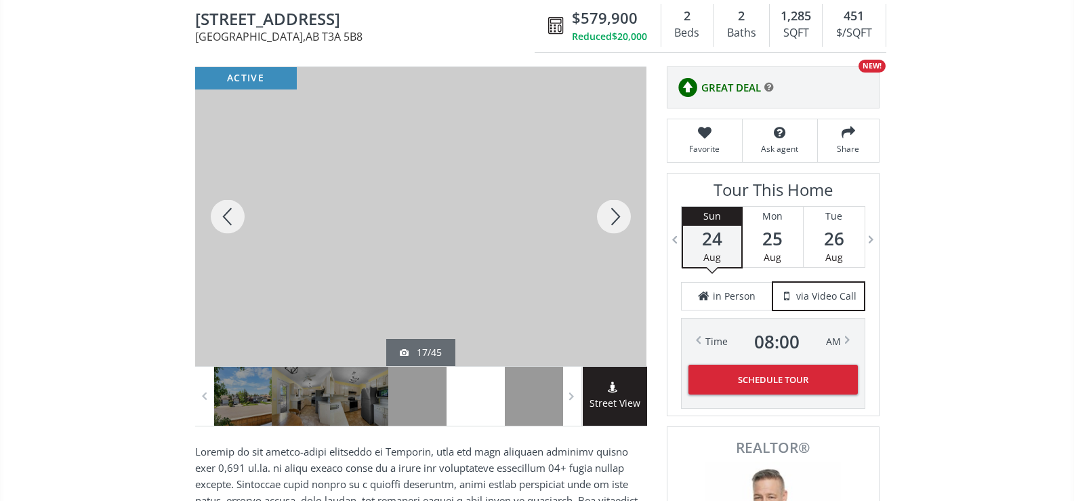
click at [609, 225] on div at bounding box center [613, 216] width 65 height 299
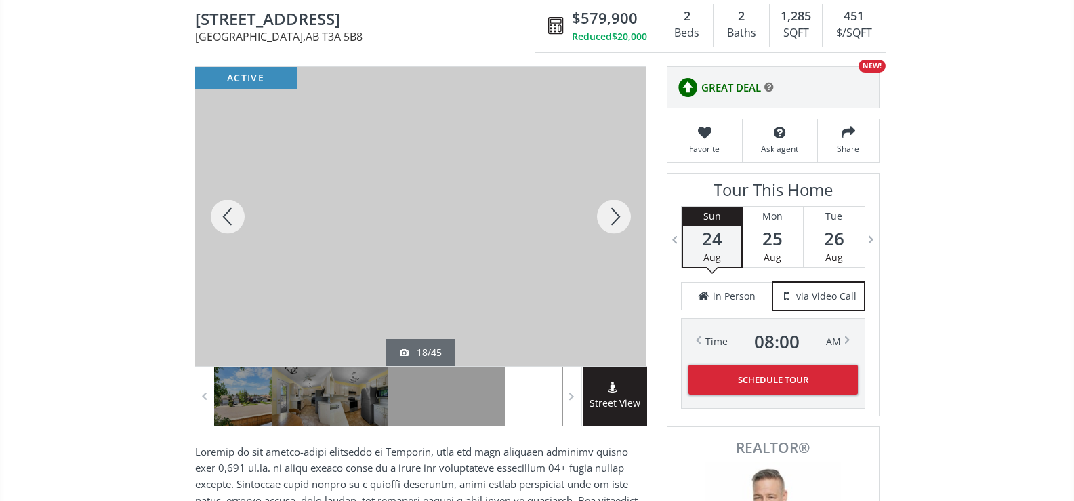
click at [609, 225] on div at bounding box center [613, 216] width 65 height 299
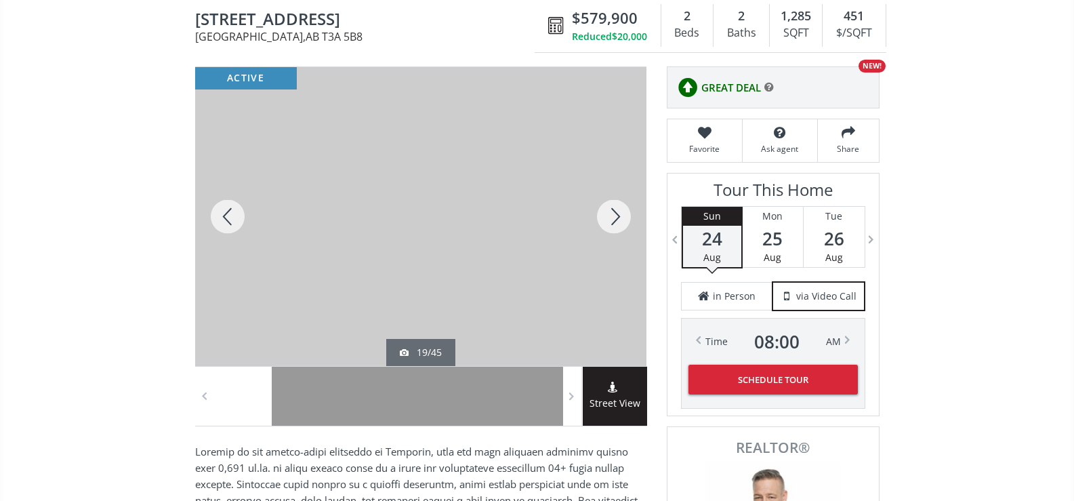
click at [609, 225] on div at bounding box center [613, 216] width 65 height 299
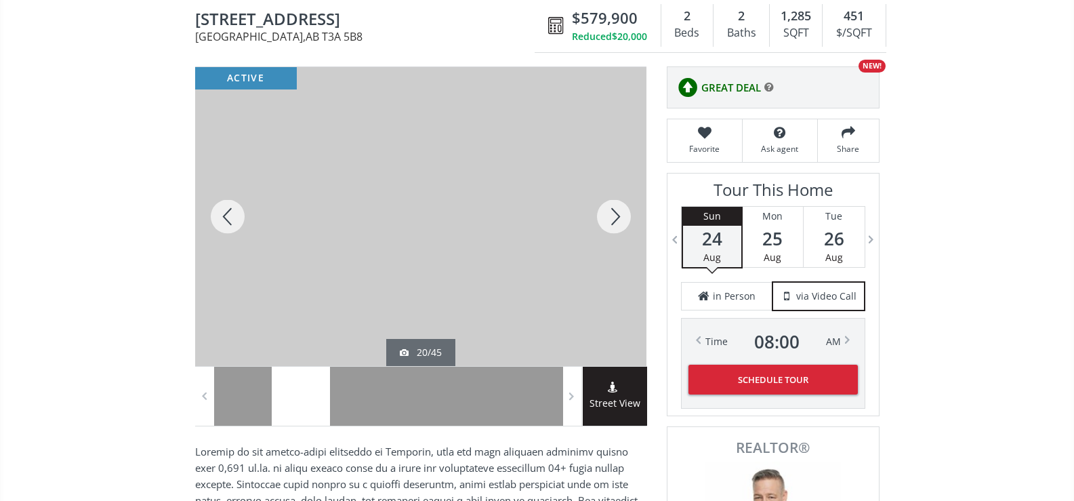
click at [609, 225] on div at bounding box center [613, 216] width 65 height 299
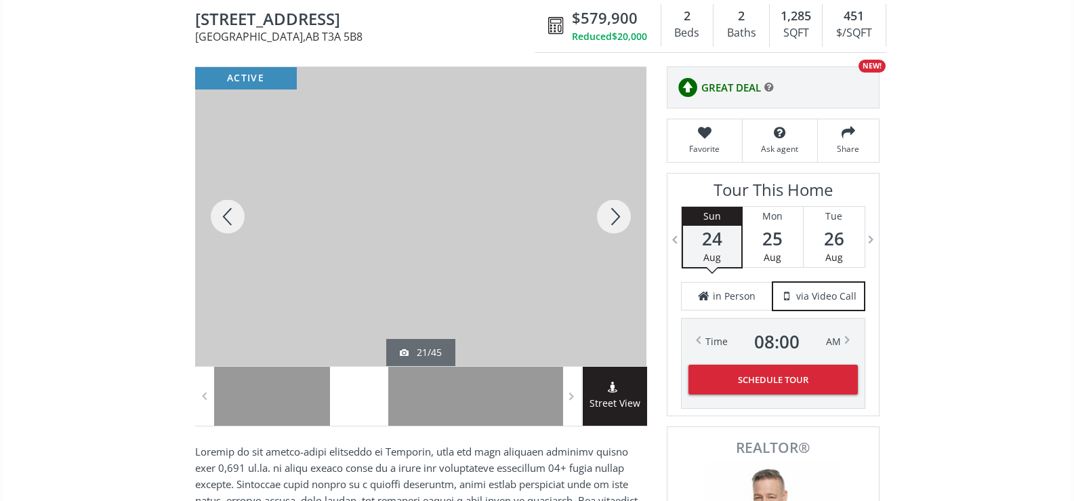
click at [609, 225] on div at bounding box center [613, 216] width 65 height 299
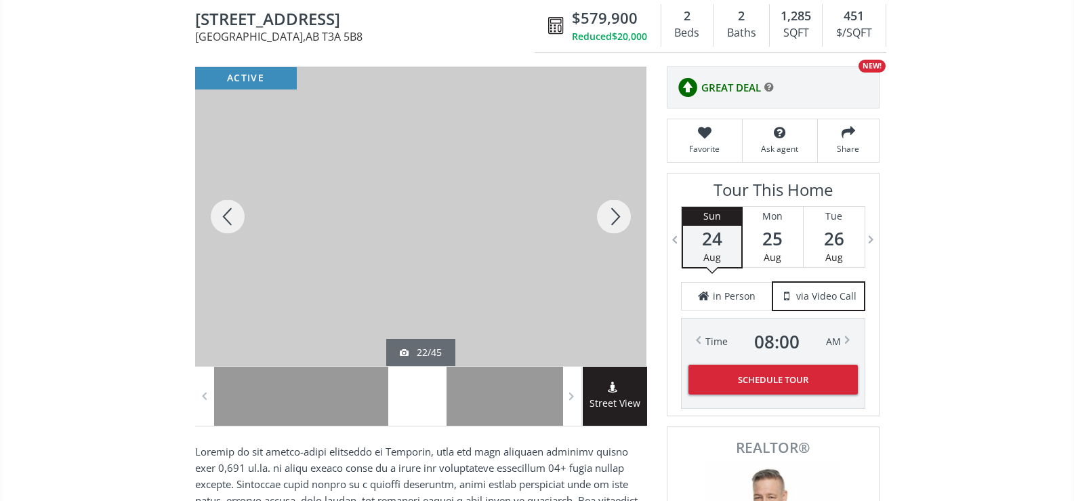
click at [609, 225] on div at bounding box center [613, 216] width 65 height 299
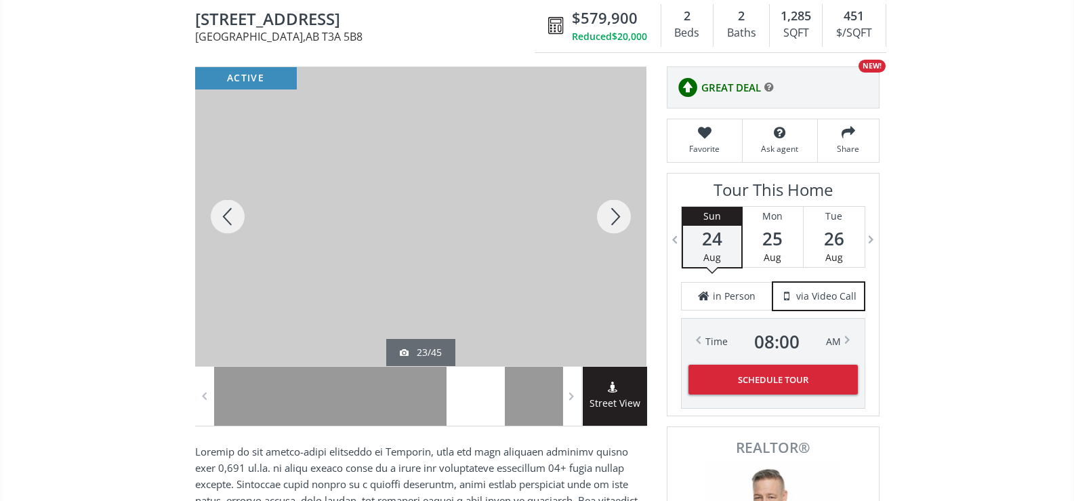
click at [609, 225] on div at bounding box center [613, 216] width 65 height 299
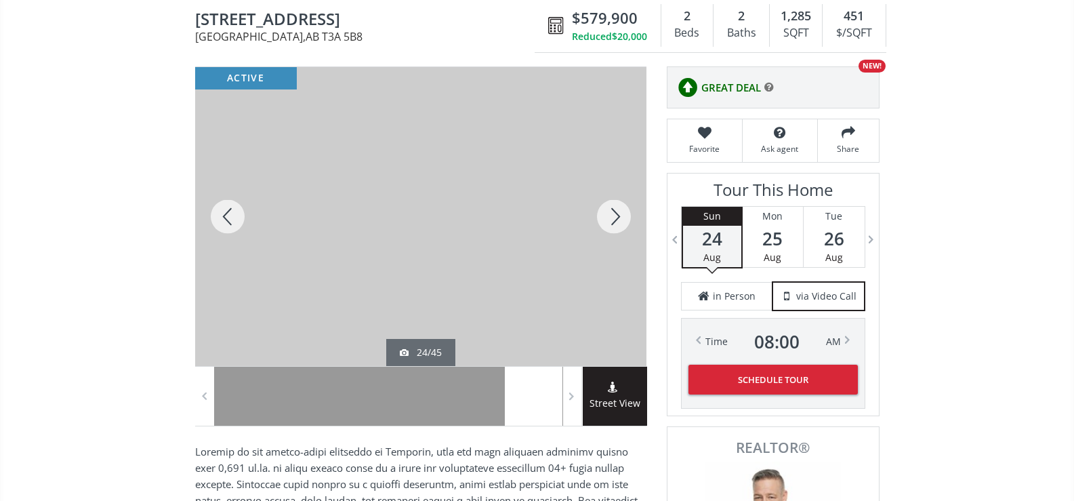
click at [609, 225] on div at bounding box center [613, 216] width 65 height 299
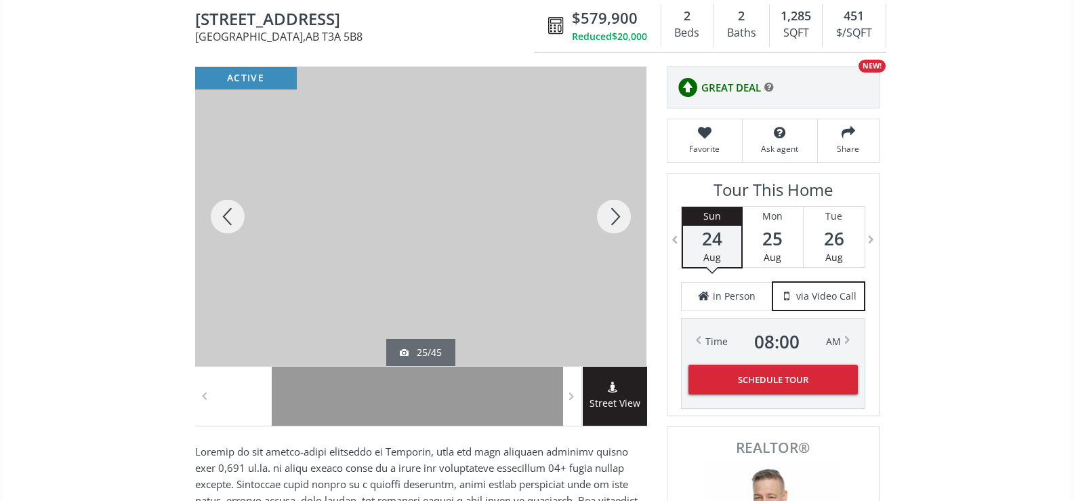
click at [609, 225] on div at bounding box center [613, 216] width 65 height 299
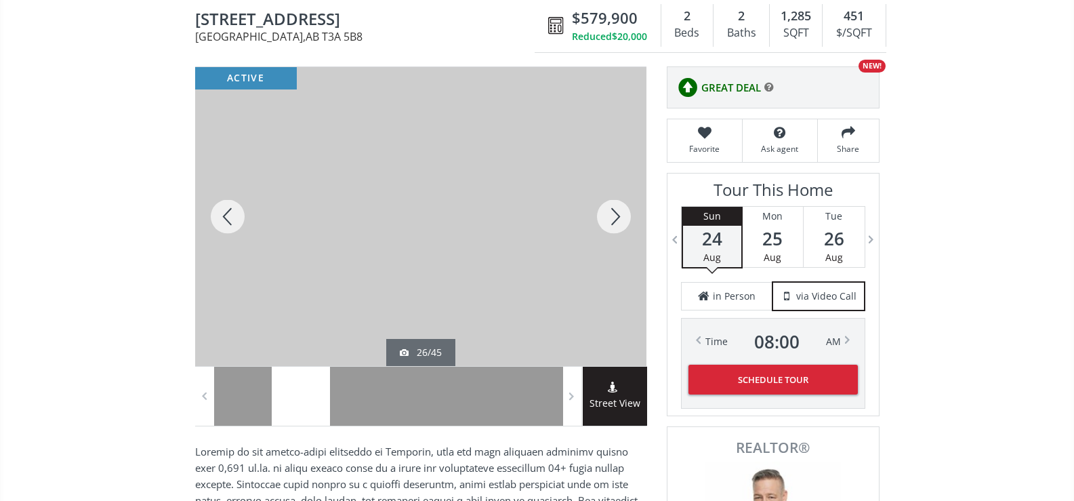
click at [609, 225] on div at bounding box center [613, 216] width 65 height 299
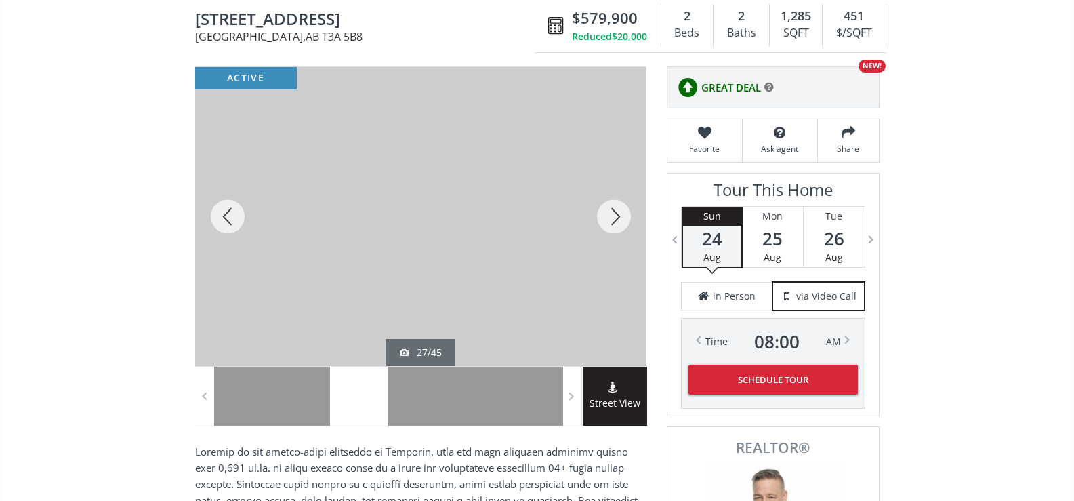
click at [609, 225] on div at bounding box center [613, 216] width 65 height 299
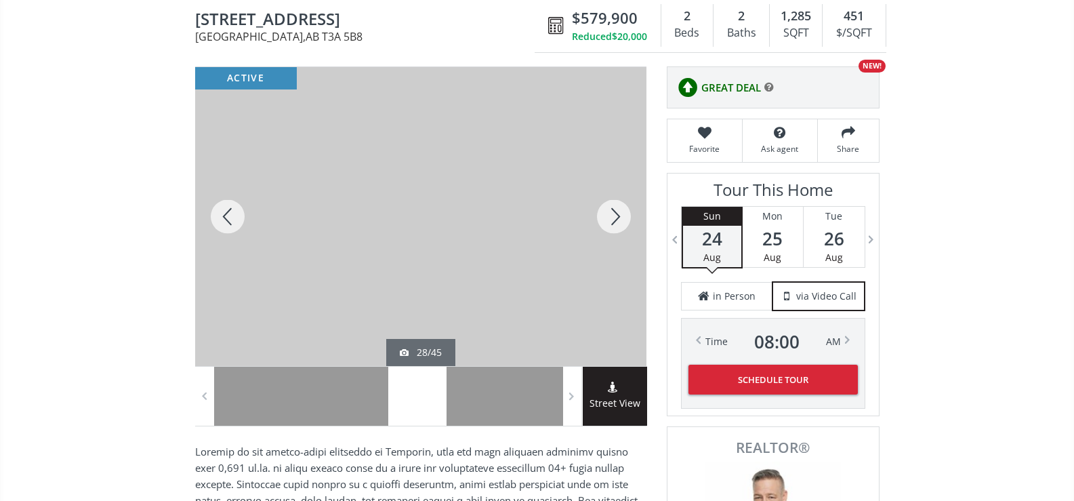
click at [609, 225] on div at bounding box center [613, 216] width 65 height 299
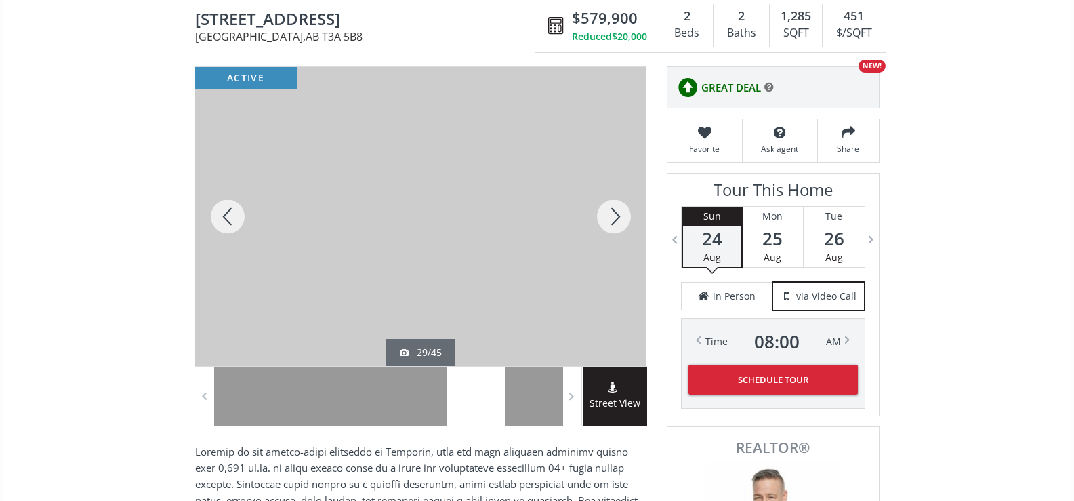
click at [609, 225] on div at bounding box center [613, 216] width 65 height 299
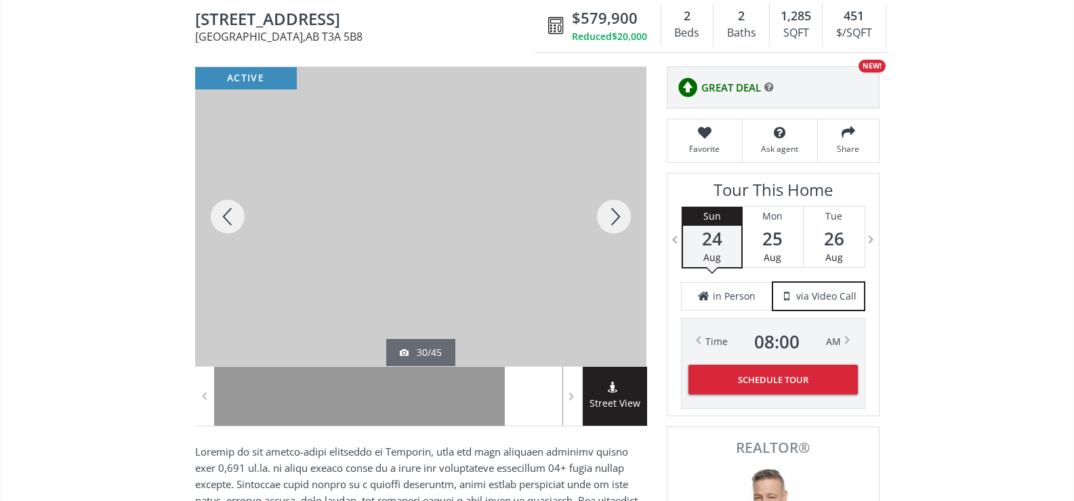
click at [609, 225] on div at bounding box center [613, 216] width 65 height 299
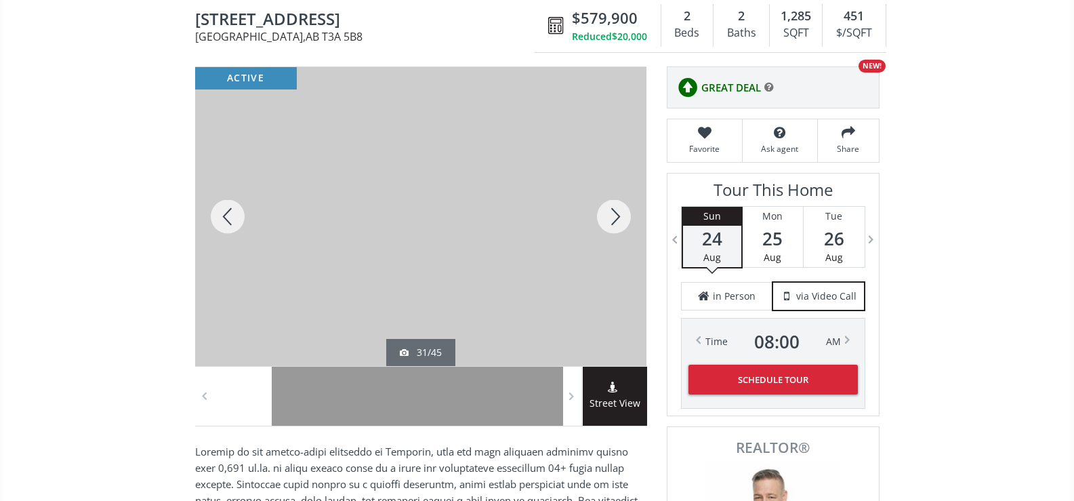
click at [609, 225] on div at bounding box center [613, 216] width 65 height 299
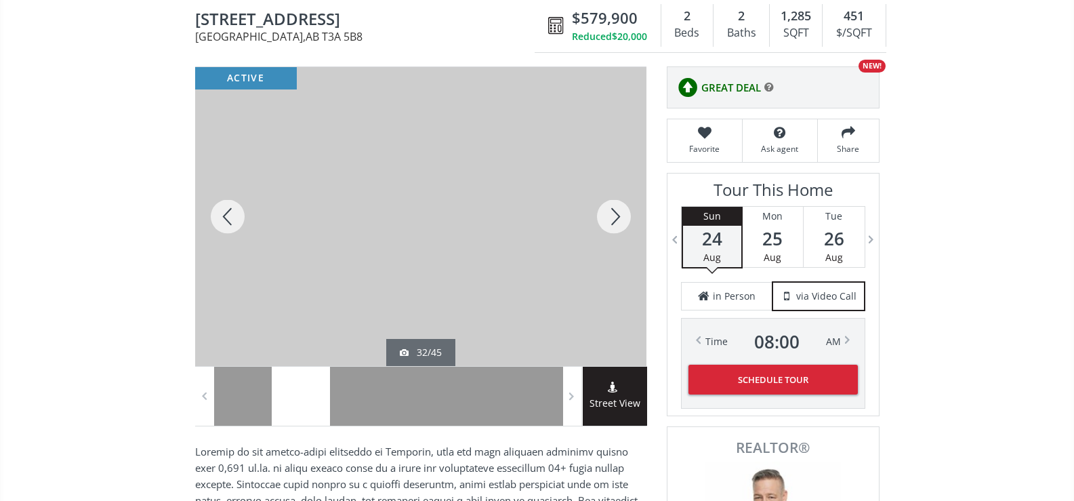
click at [609, 225] on div at bounding box center [613, 216] width 65 height 299
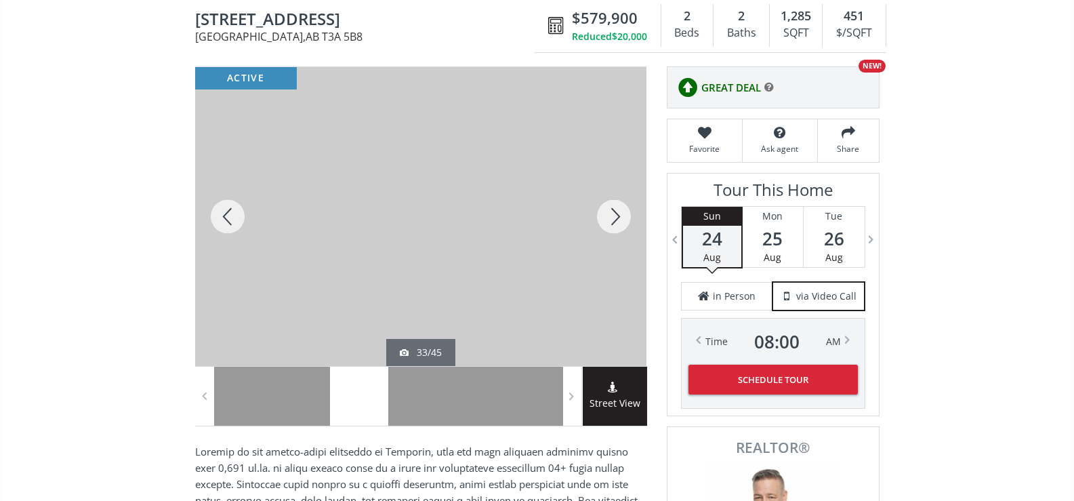
click at [609, 225] on div at bounding box center [613, 216] width 65 height 299
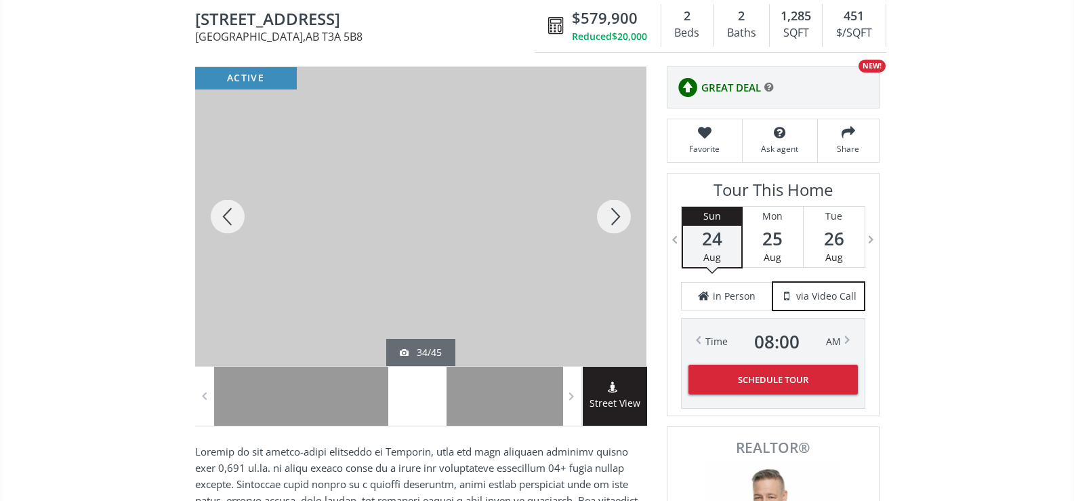
click at [609, 225] on div at bounding box center [613, 216] width 65 height 299
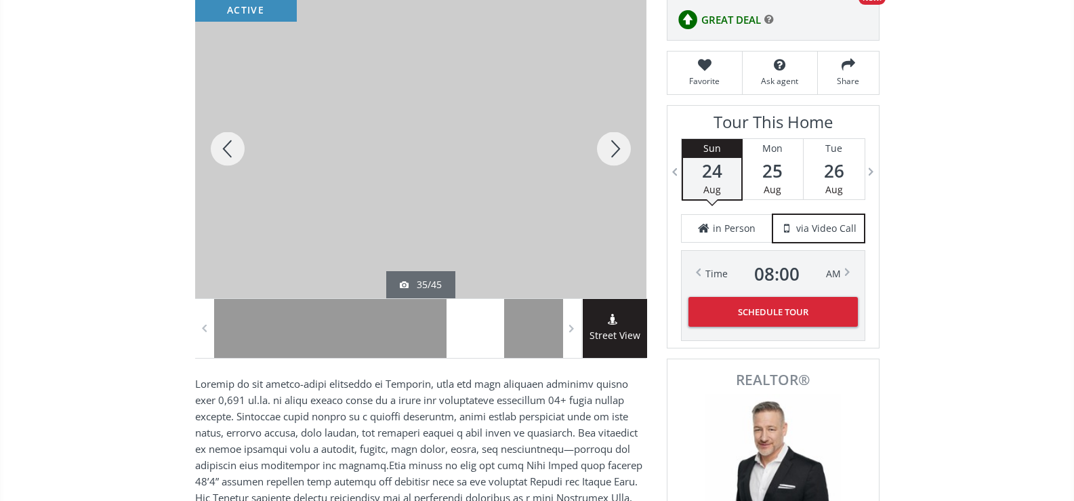
scroll to position [0, 0]
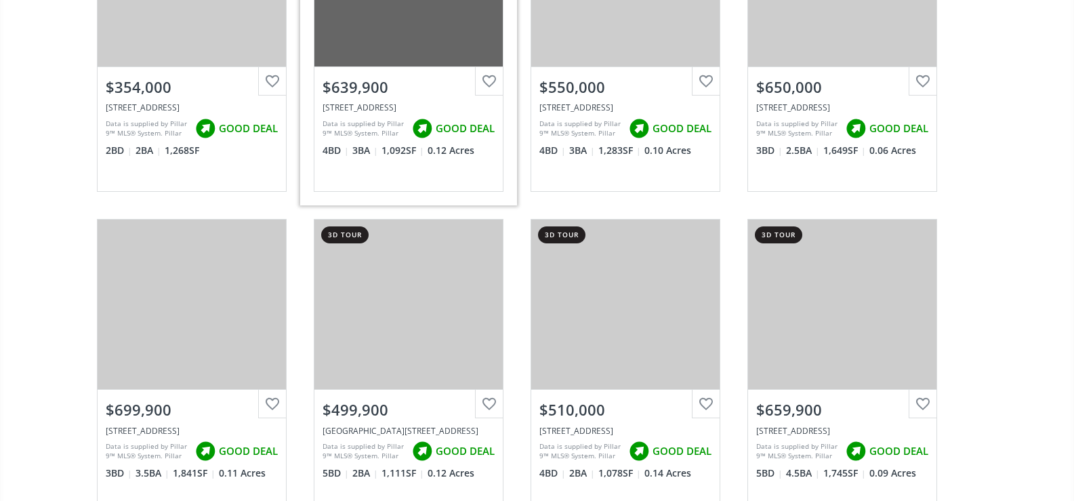
scroll to position [12872, 0]
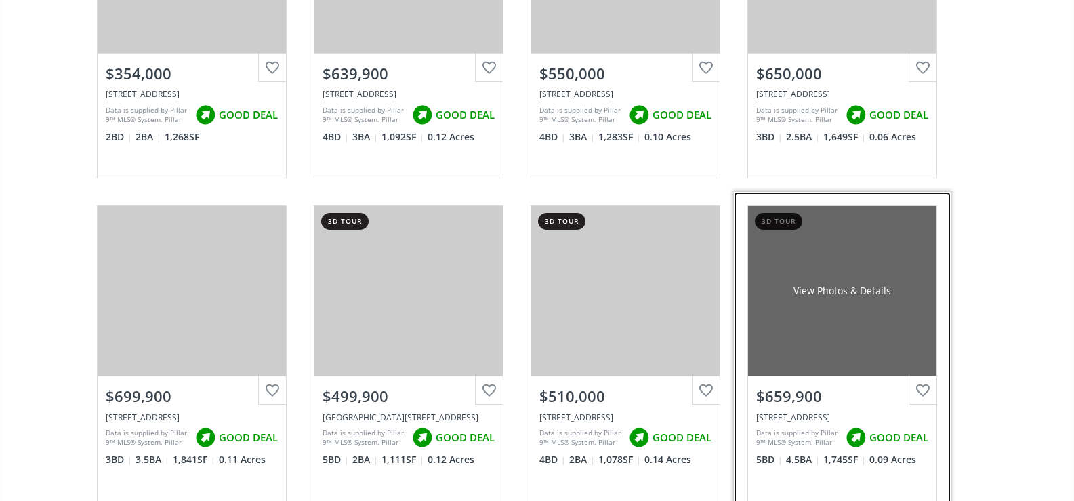
click at [805, 320] on div "View Photos & Details" at bounding box center [842, 290] width 188 height 169
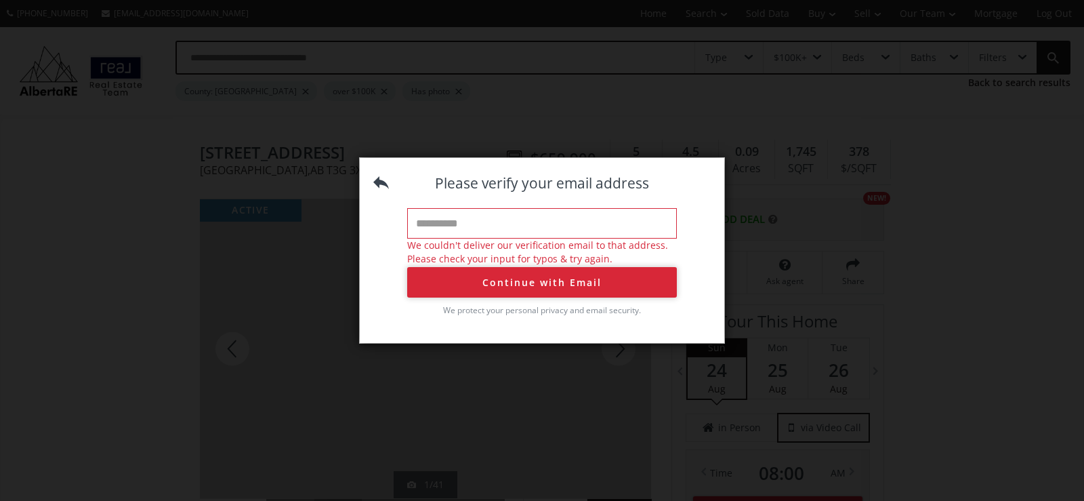
click at [513, 285] on button "Continue with Email" at bounding box center [542, 282] width 270 height 30
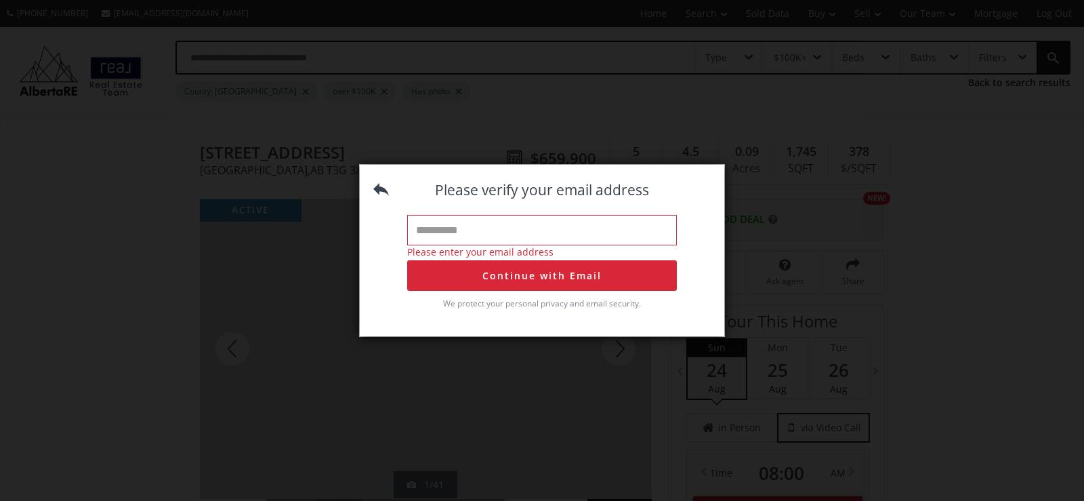
click at [451, 232] on input "text" at bounding box center [542, 230] width 270 height 30
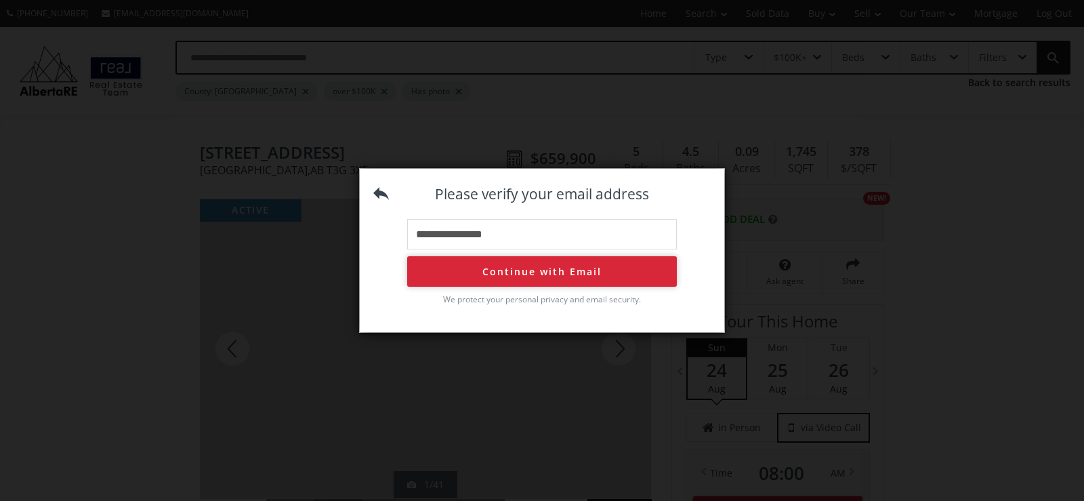
type input "**********"
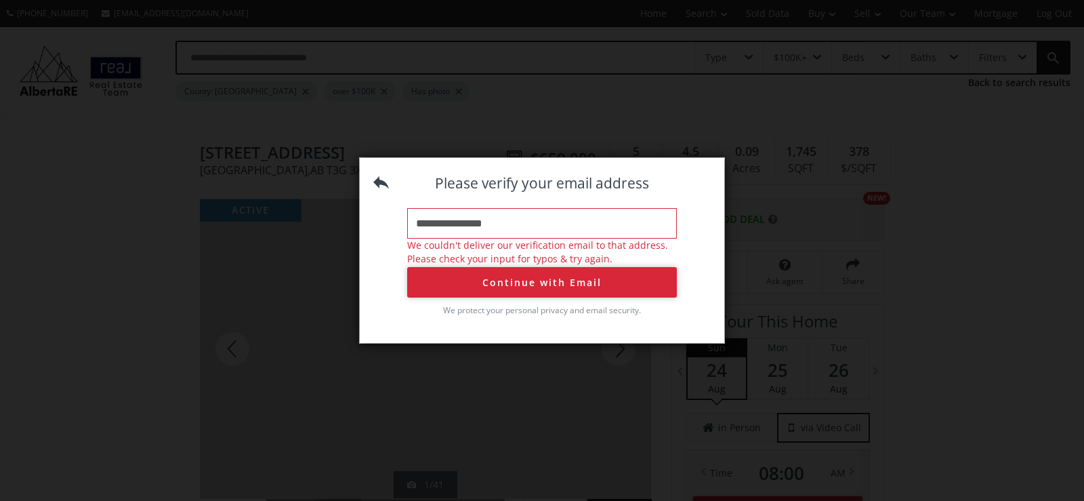
click at [545, 278] on button "Continue with Email" at bounding box center [542, 282] width 270 height 30
click at [707, 227] on div "**********" at bounding box center [542, 245] width 364 height 175
